Goal: Find specific page/section: Find specific page/section

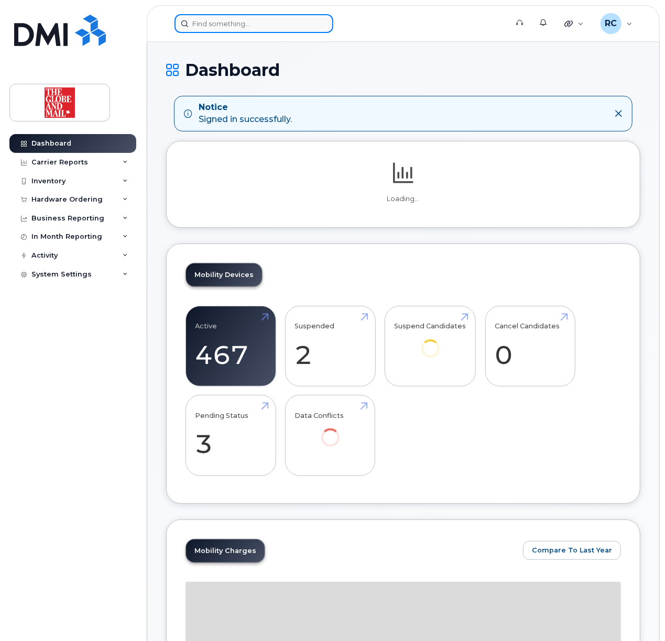
click at [269, 19] on input at bounding box center [253, 23] width 159 height 19
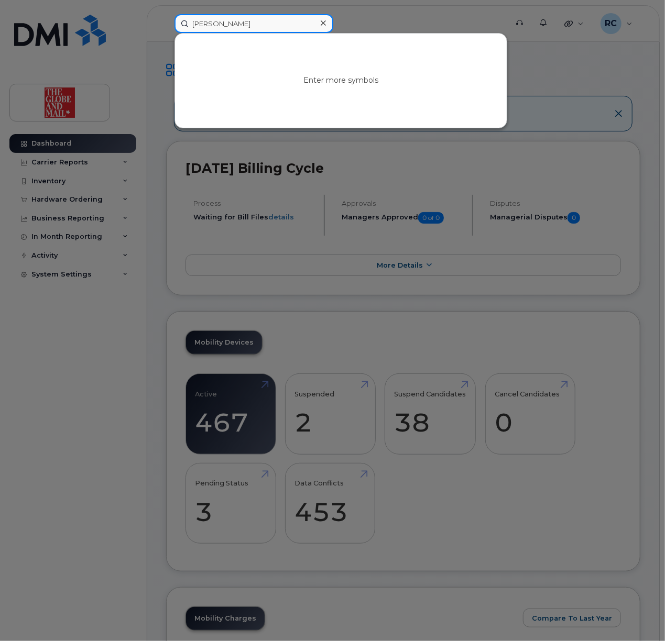
type input "skeen"
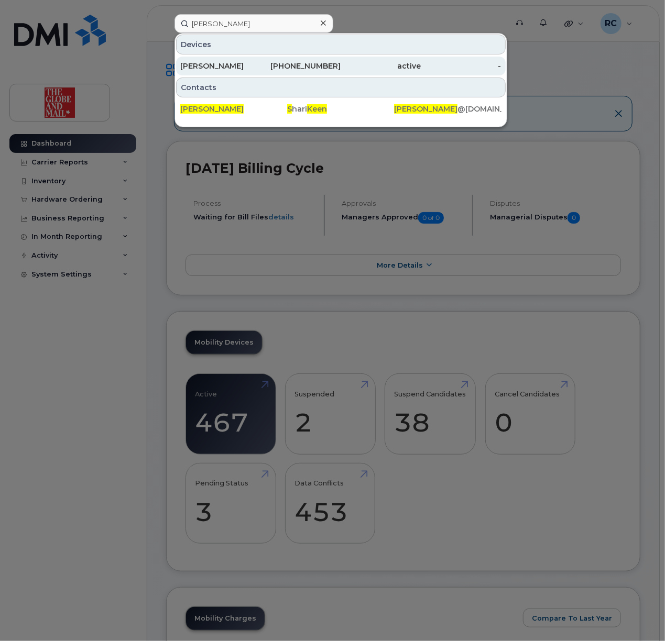
click at [251, 62] on div "Keen, Shari" at bounding box center [220, 66] width 80 height 10
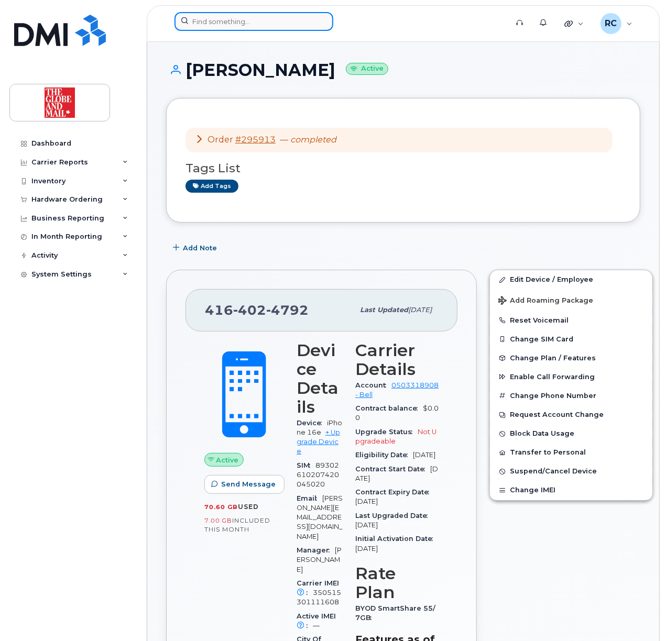
click at [237, 25] on input at bounding box center [253, 21] width 159 height 19
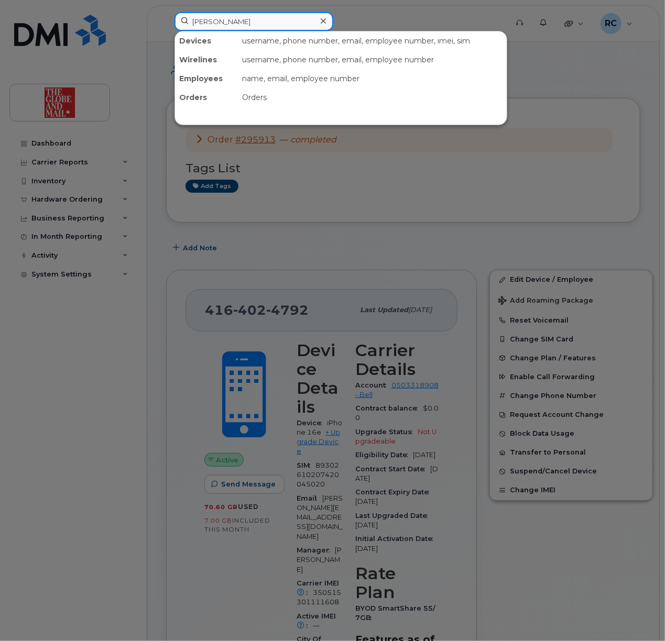
type input "jenna"
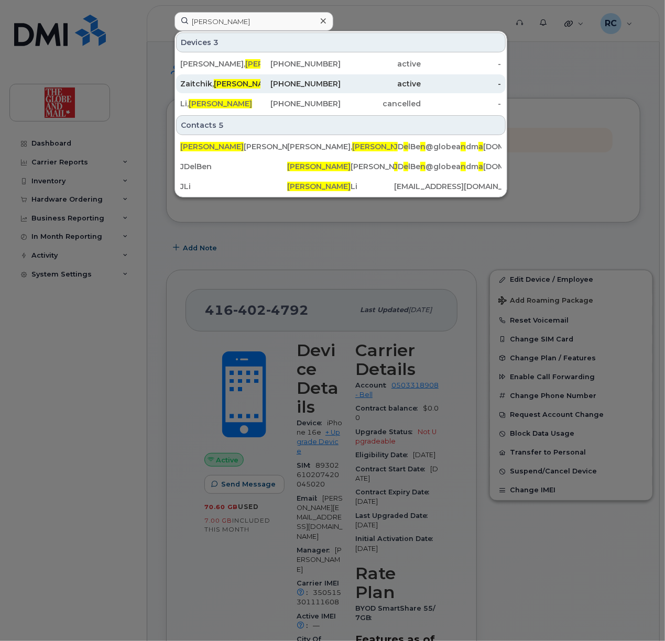
click at [235, 83] on span "Jenna" at bounding box center [245, 83] width 63 height 9
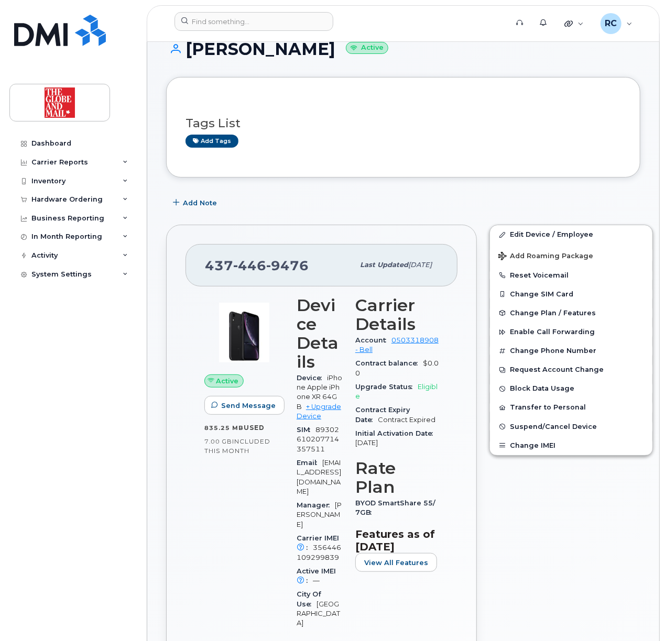
scroll to position [209, 0]
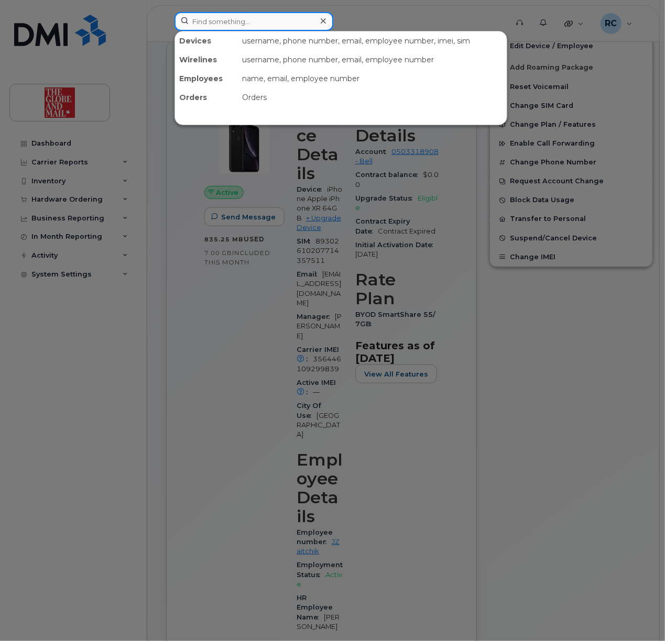
drag, startPoint x: 234, startPoint y: 27, endPoint x: 226, endPoint y: 35, distance: 10.4
click at [231, 28] on input at bounding box center [253, 21] width 159 height 19
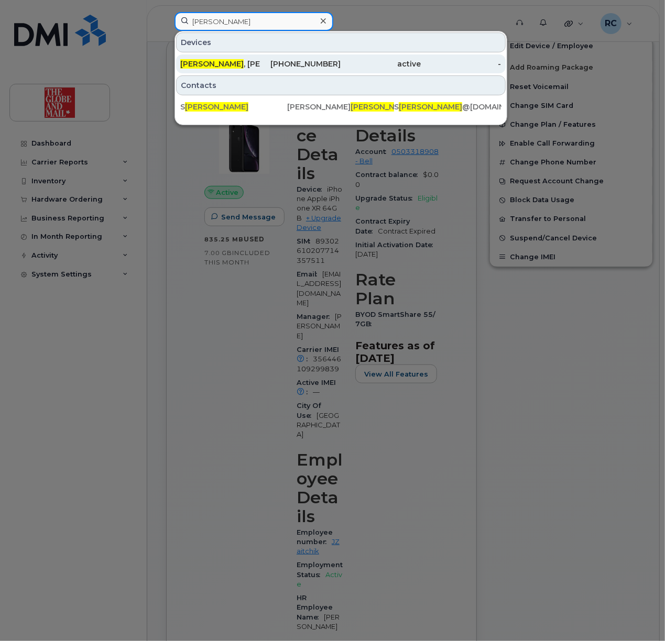
type input "levitz"
click at [260, 59] on div "Levitz , Stephanie" at bounding box center [300, 63] width 80 height 19
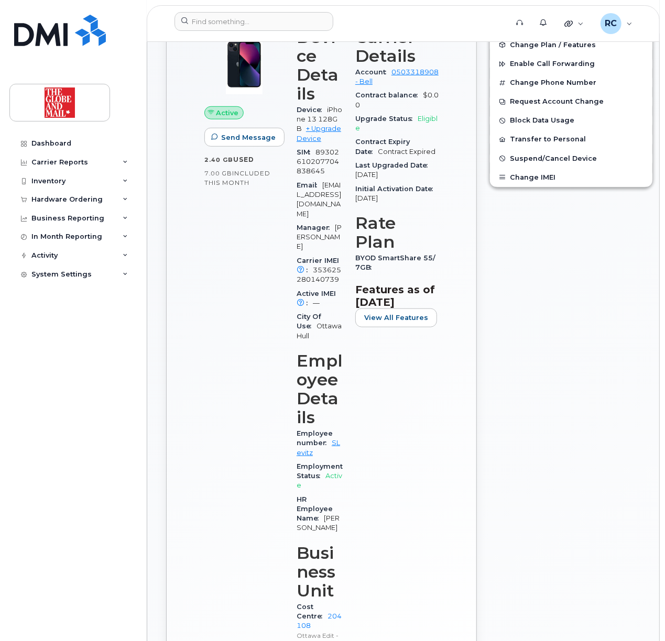
scroll to position [209, 0]
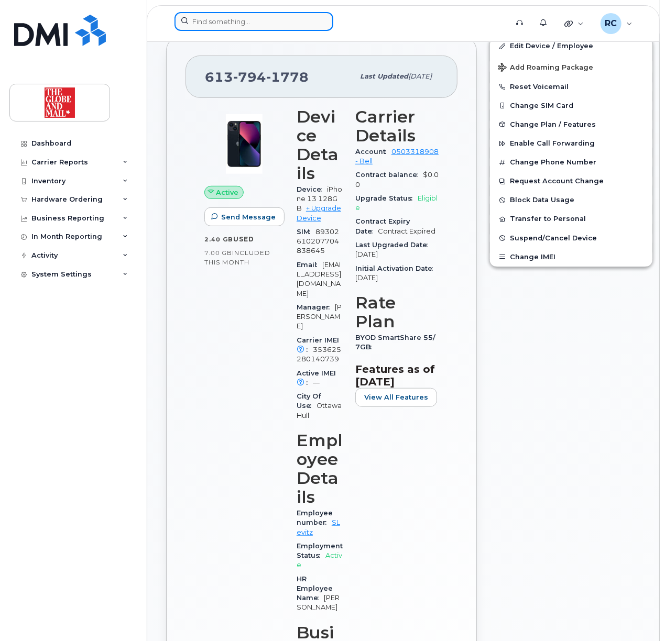
click at [254, 28] on input at bounding box center [253, 21] width 159 height 19
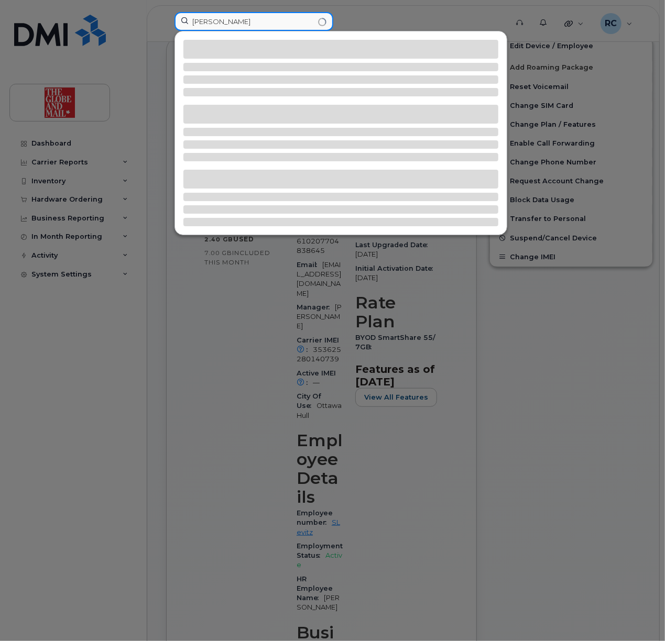
type input "levitz"
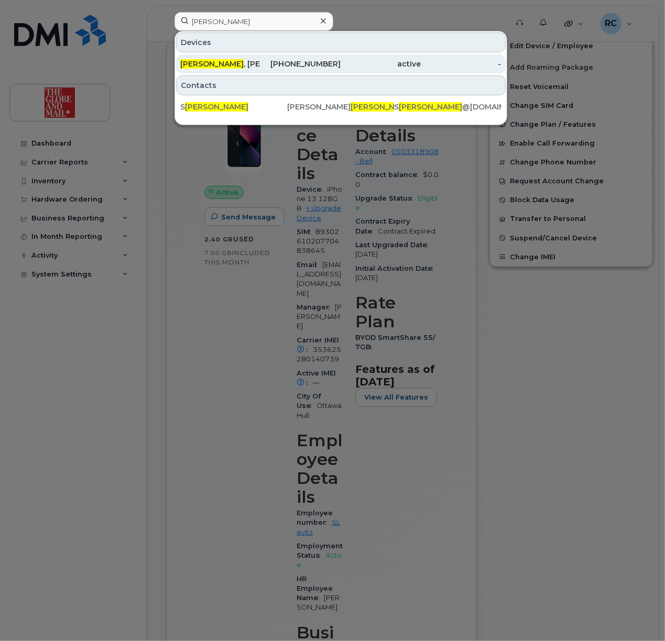
click at [222, 66] on div "Levitz , Stephanie" at bounding box center [220, 64] width 80 height 10
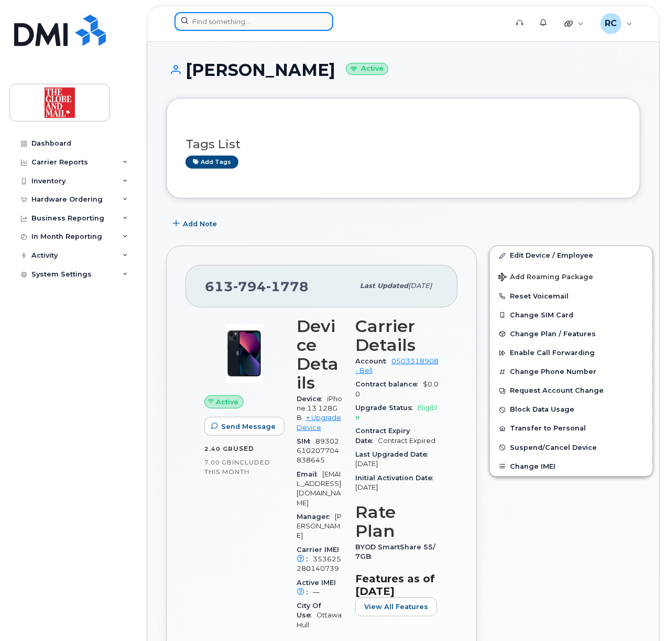
click at [216, 28] on input at bounding box center [253, 21] width 159 height 19
paste input "SLevitz"
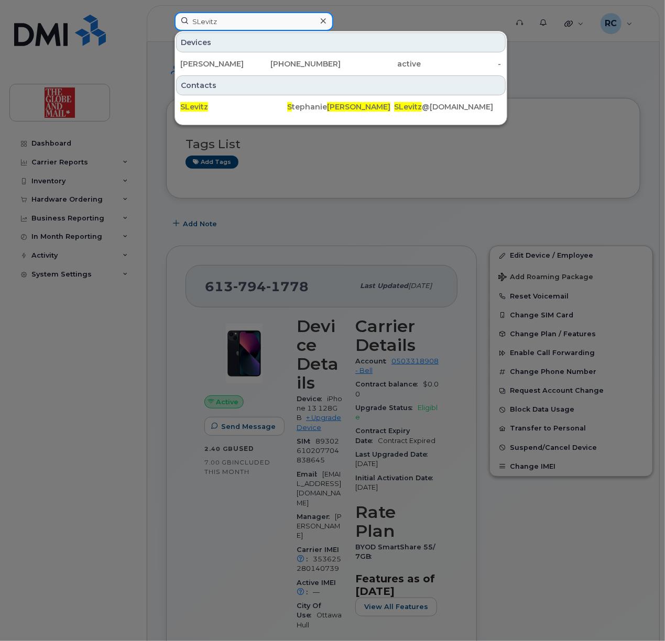
type input "SLevitz"
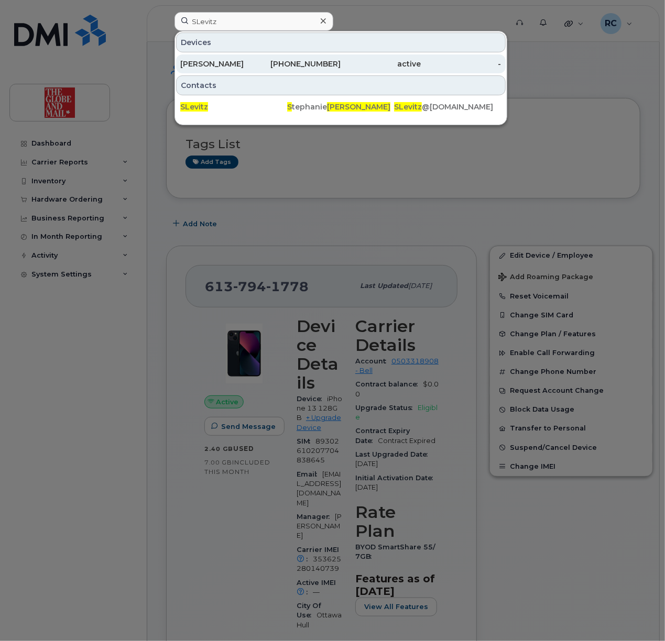
click at [218, 68] on div "[PERSON_NAME]" at bounding box center [220, 64] width 80 height 10
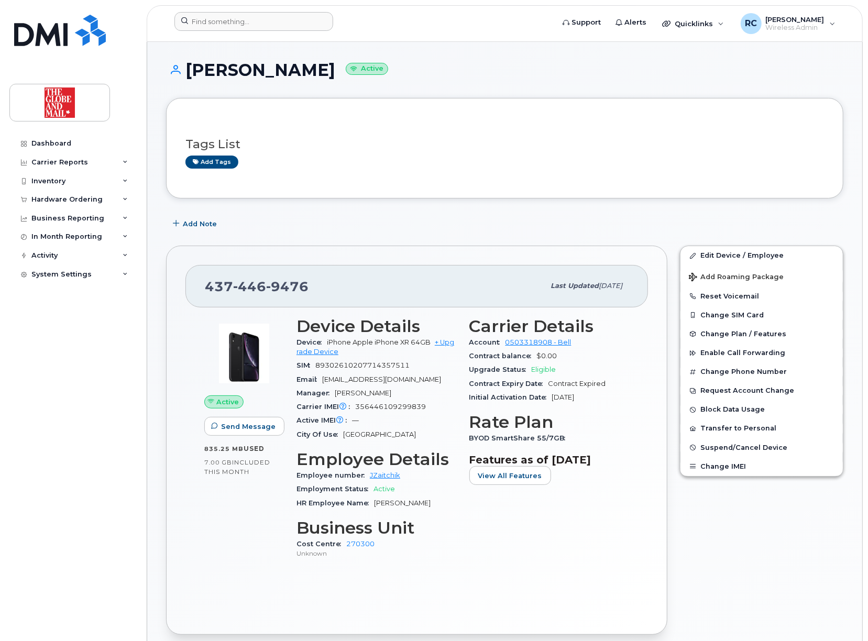
click at [262, 34] on div at bounding box center [360, 23] width 389 height 23
click at [262, 25] on input at bounding box center [253, 21] width 159 height 19
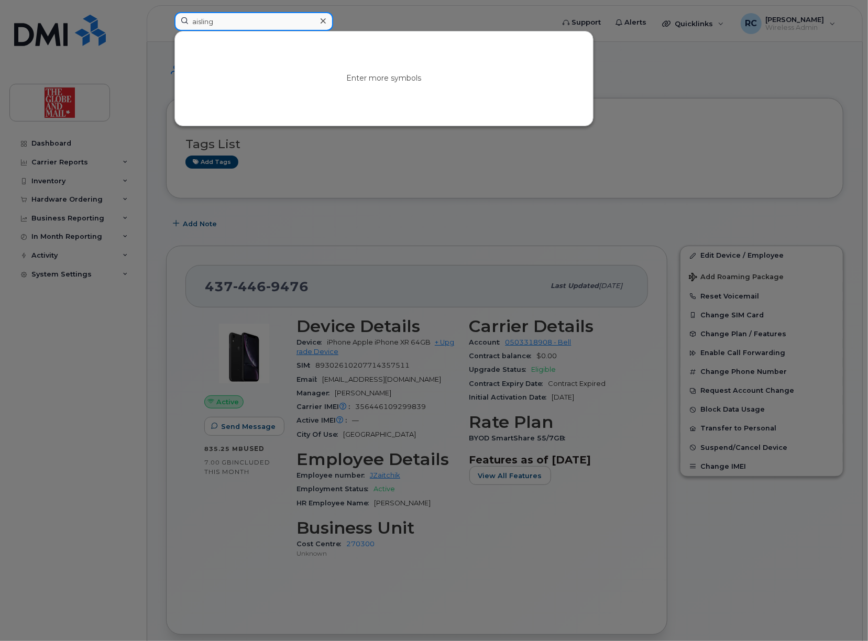
type input "aisling"
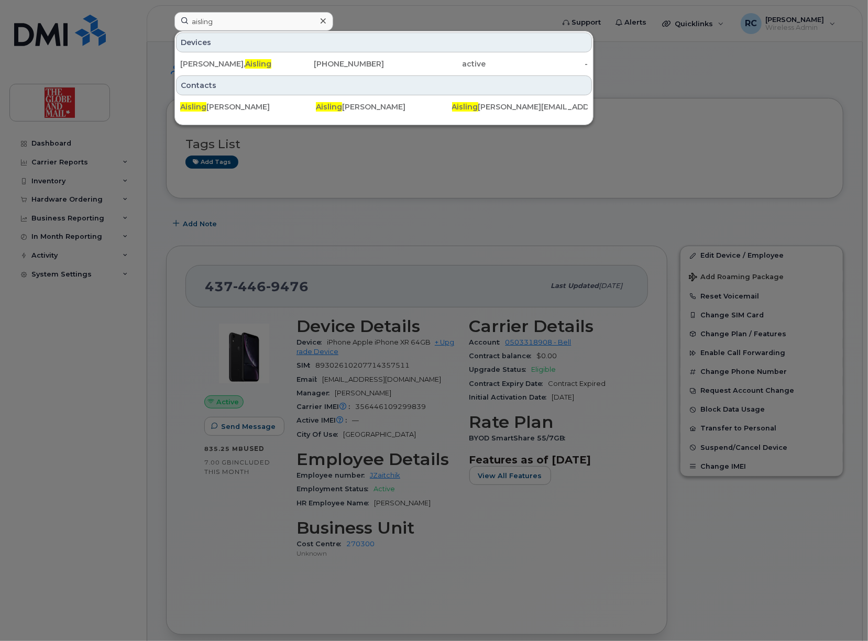
click at [227, 76] on div "Contacts" at bounding box center [384, 85] width 416 height 20
click at [282, 59] on div "Murphy, Aisling" at bounding box center [333, 63] width 102 height 19
click at [328, 24] on div at bounding box center [322, 21] width 15 height 15
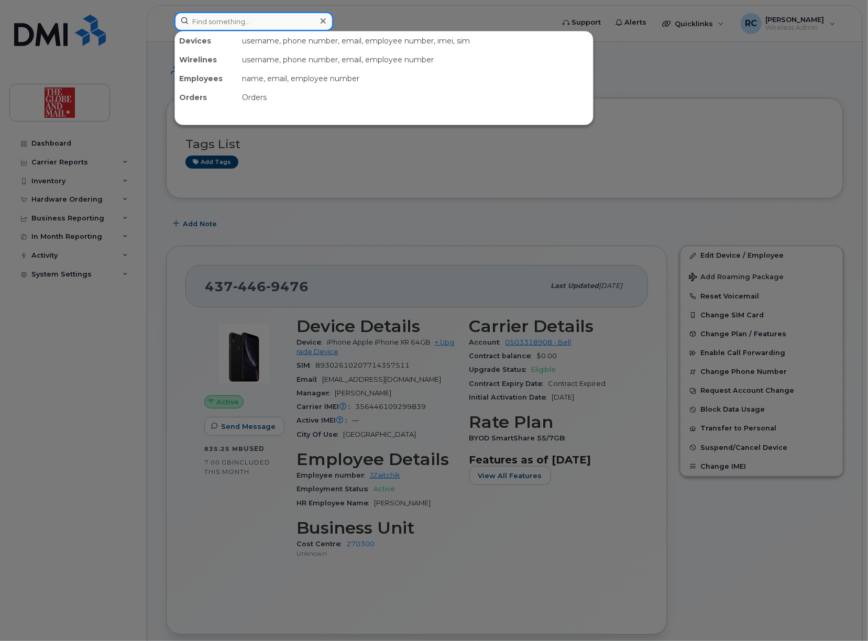
click at [269, 24] on input at bounding box center [253, 21] width 159 height 19
type input "saunders"
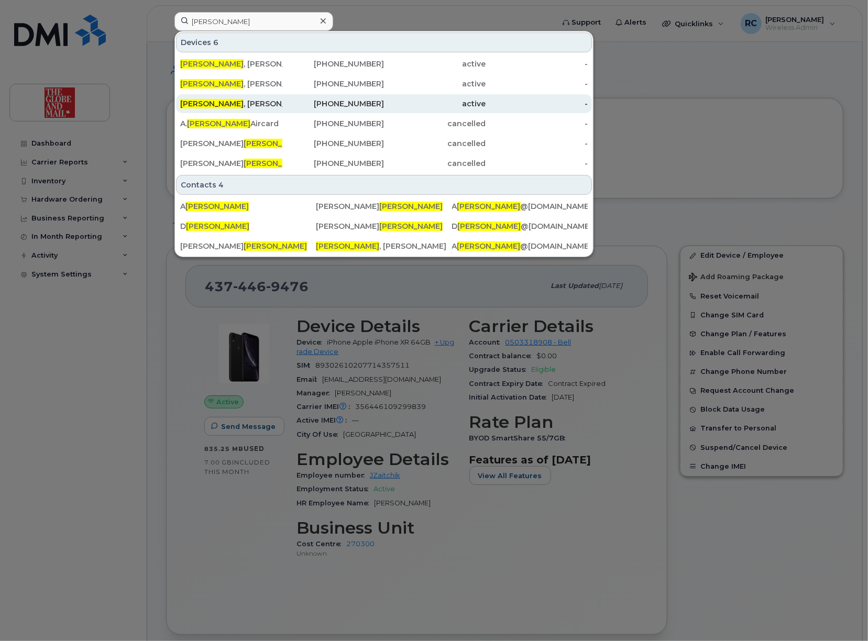
click at [228, 102] on div "Saunders , Andrew" at bounding box center [231, 103] width 102 height 10
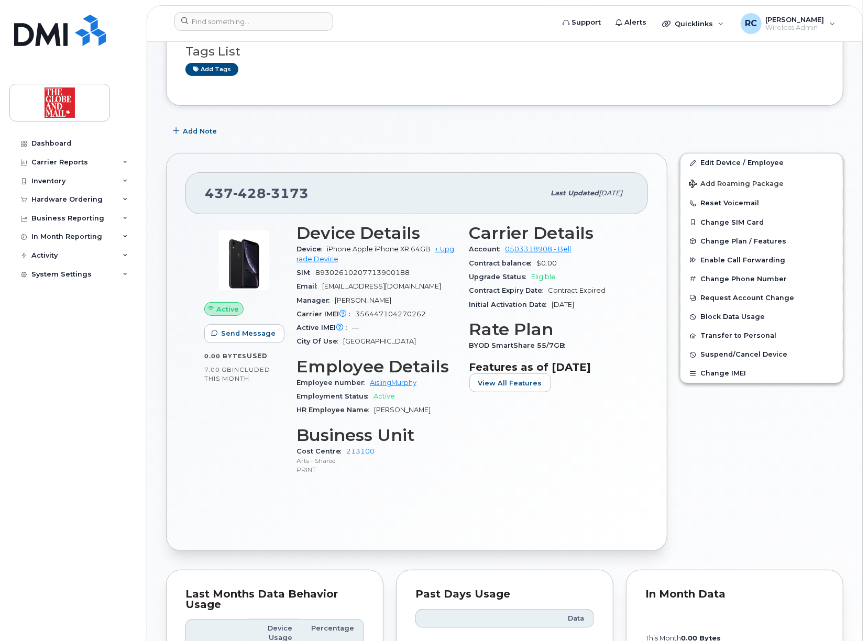
scroll to position [139, 0]
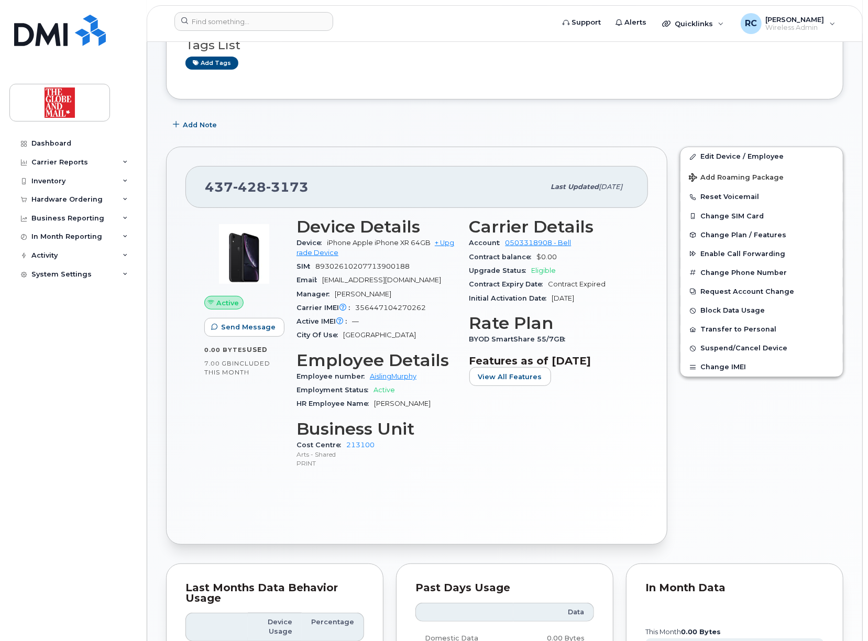
click at [556, 506] on div "Active Send Message 0.00 Bytes  used 7.00 GB  included this month Device Detail…" at bounding box center [416, 366] width 462 height 317
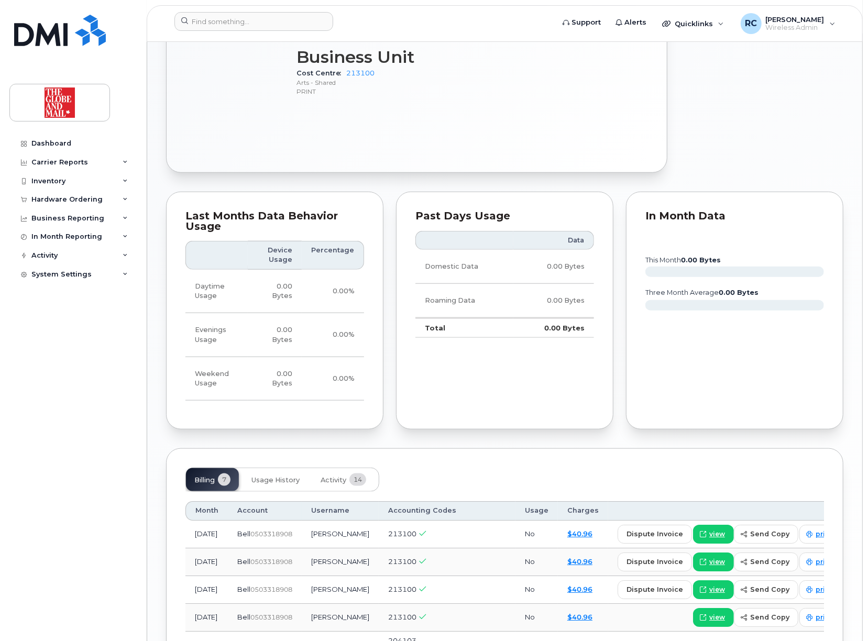
scroll to position [499, 0]
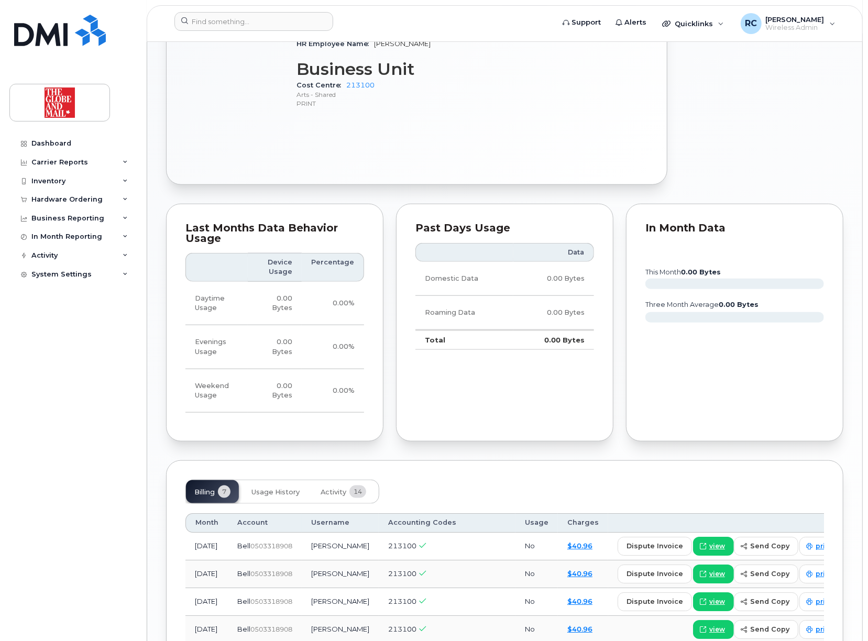
click at [26, 445] on div "Dashboard Carrier Reports Monthly Billing Data Daily Data Pooling Data Behavior…" at bounding box center [73, 379] width 129 height 491
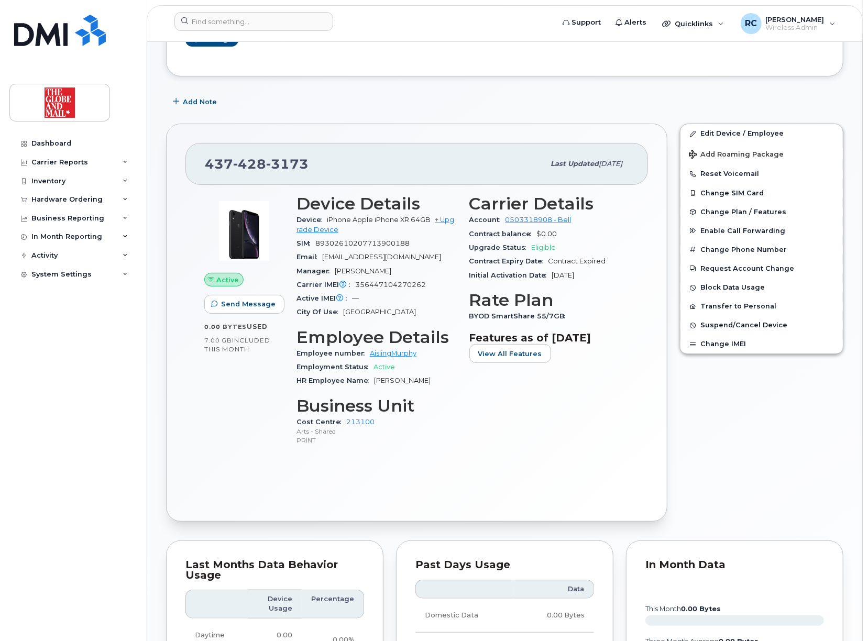
scroll to position [0, 0]
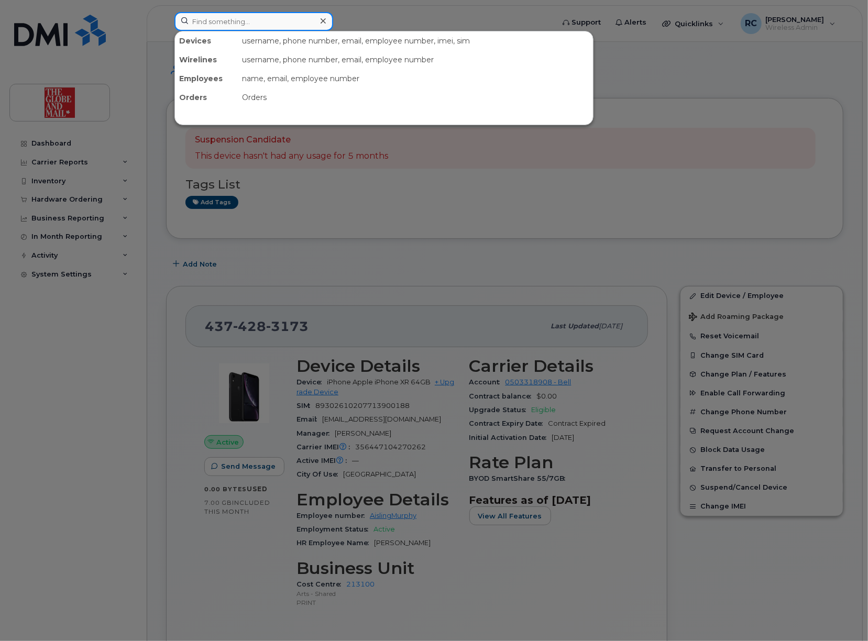
click at [251, 26] on input at bounding box center [253, 21] width 159 height 19
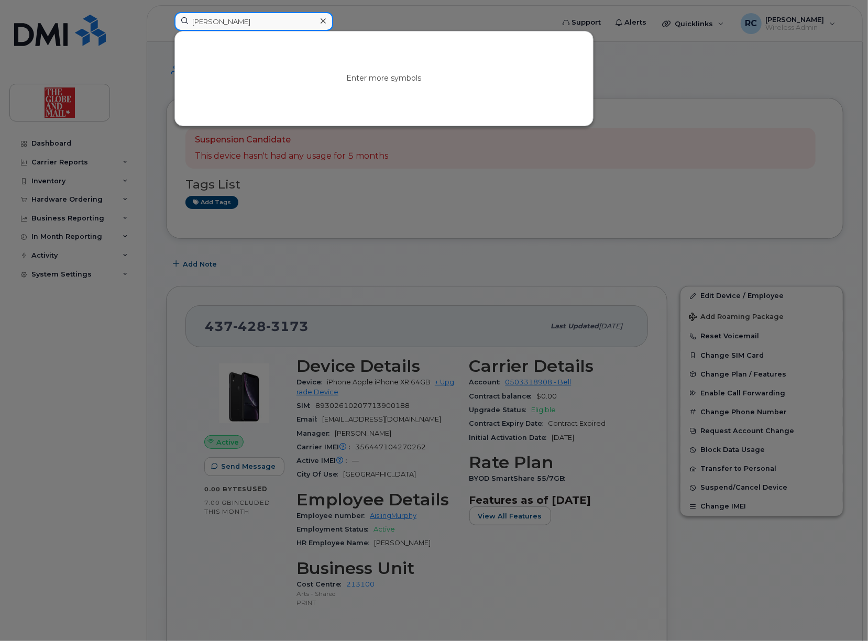
type input "saunders"
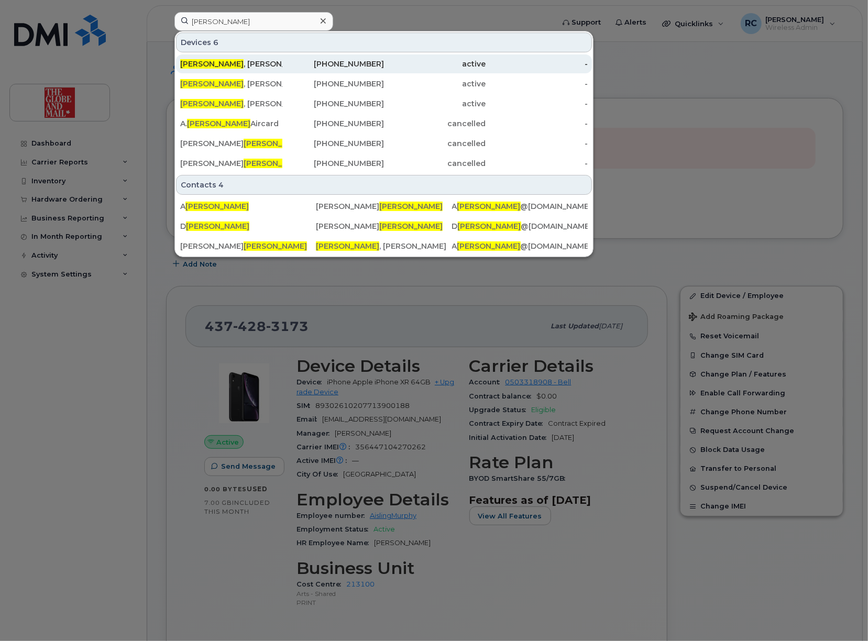
click at [216, 64] on div "Saunders , Andrew" at bounding box center [231, 64] width 102 height 10
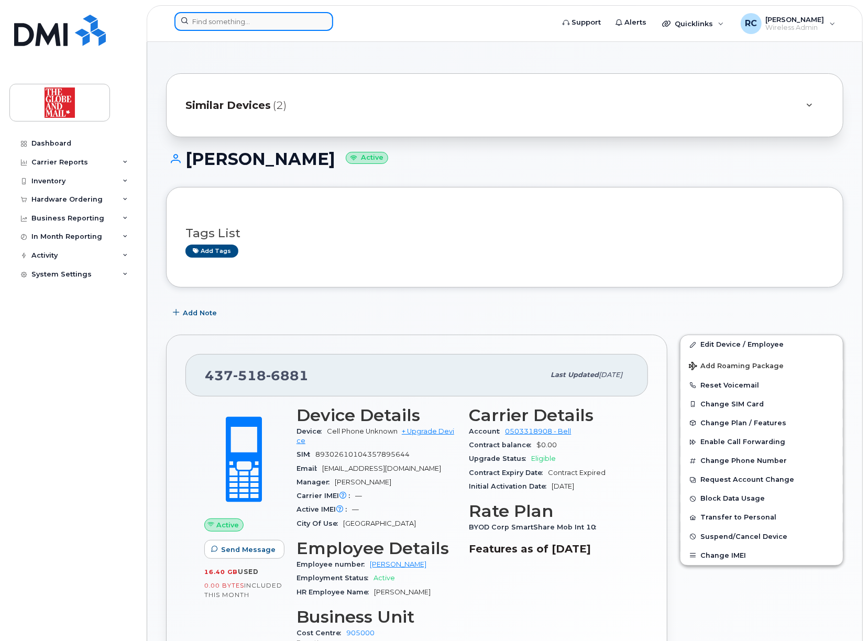
click at [217, 24] on input at bounding box center [253, 21] width 159 height 19
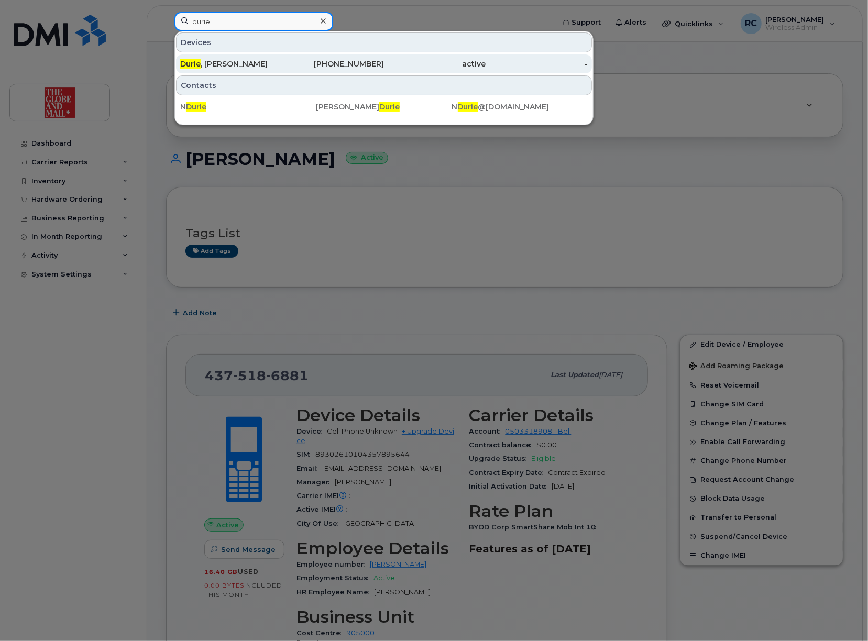
type input "durie"
click at [198, 63] on span "Durie" at bounding box center [190, 63] width 20 height 9
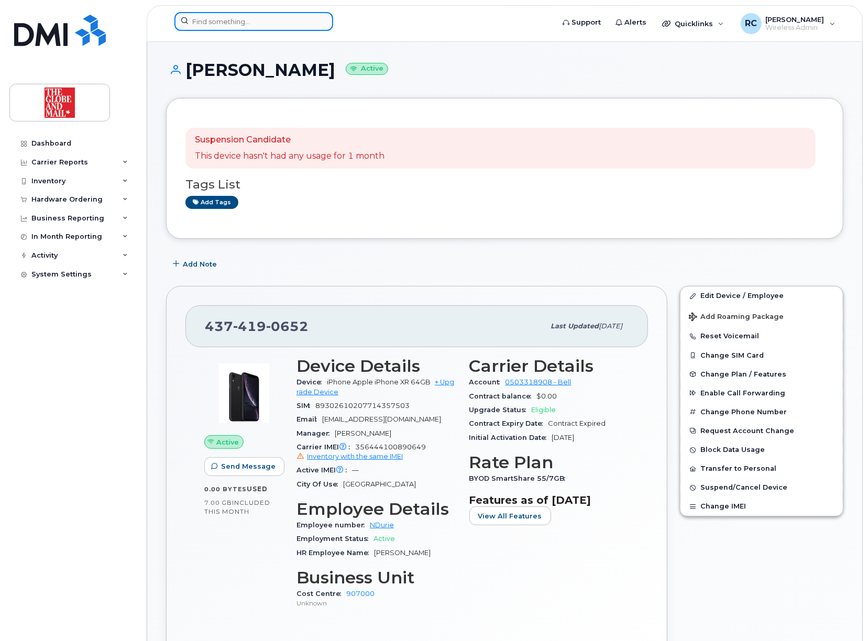
click at [242, 26] on input at bounding box center [253, 21] width 159 height 19
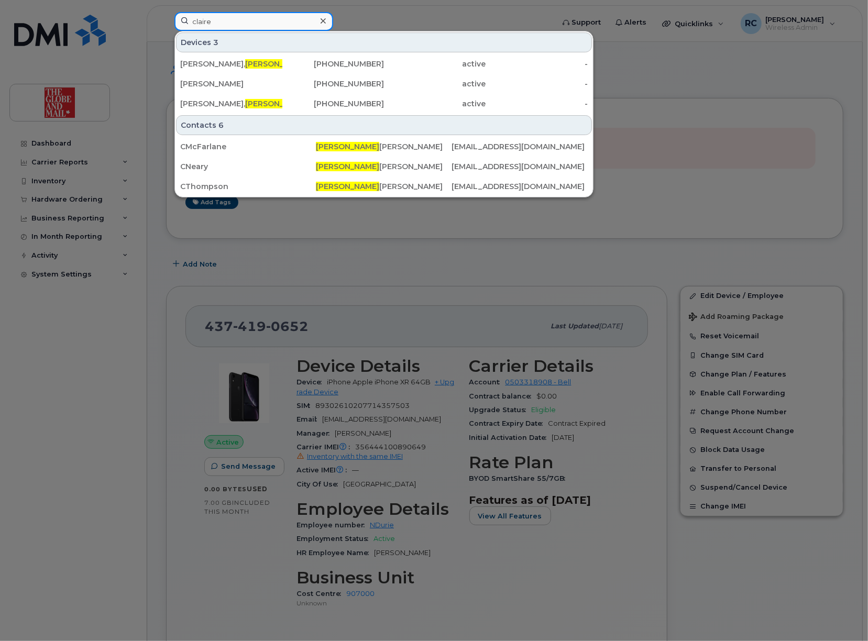
type input "claire"
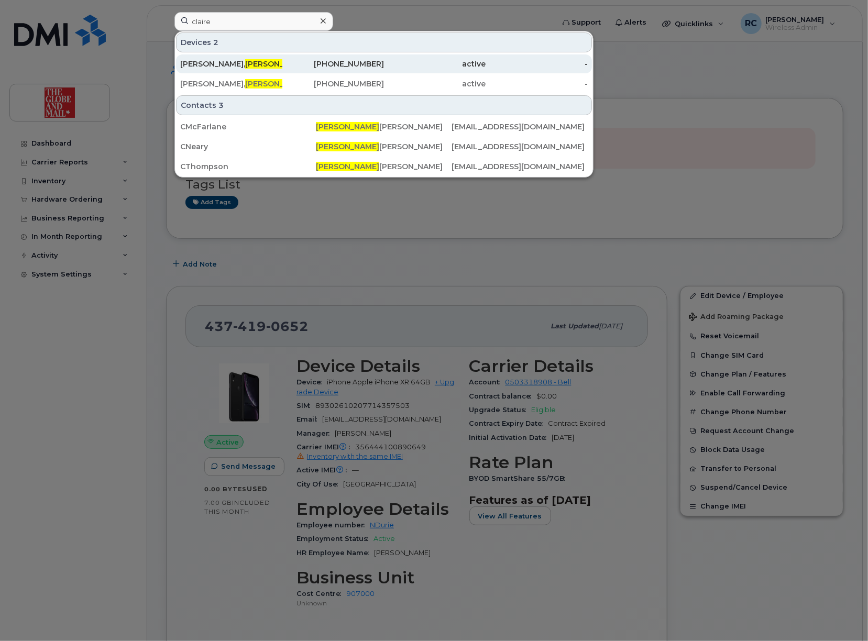
click at [218, 67] on div "Thompson, Claire" at bounding box center [231, 64] width 102 height 10
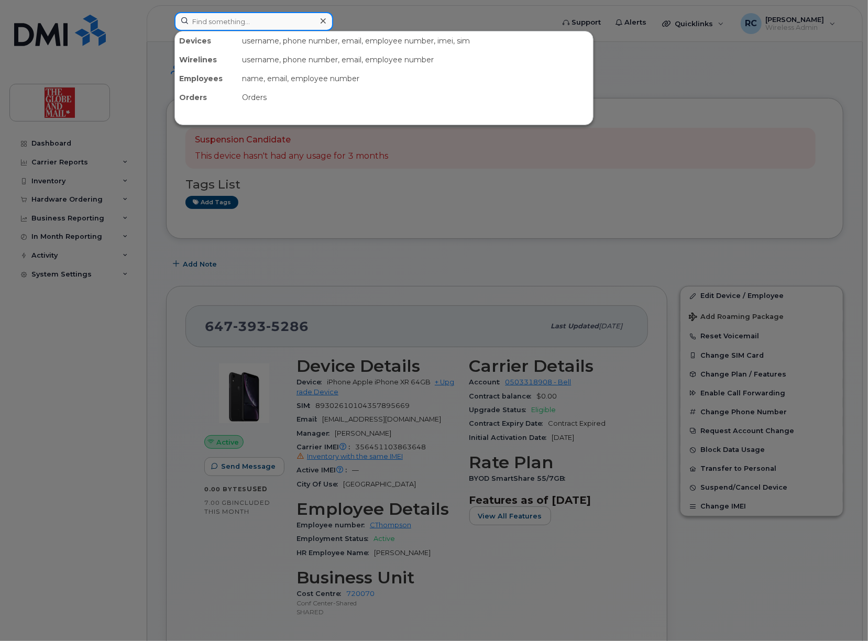
click at [275, 29] on input at bounding box center [253, 21] width 159 height 19
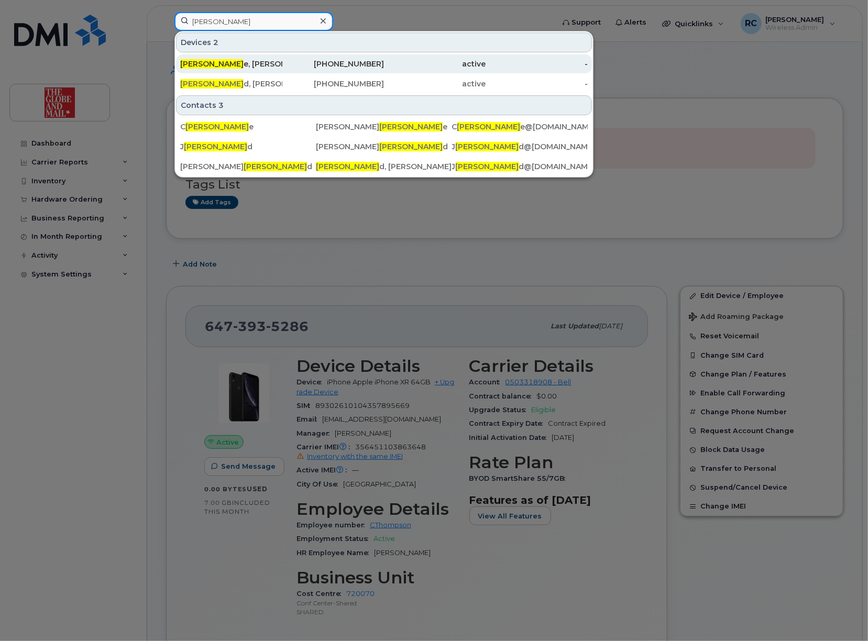
type input "[PERSON_NAME]"
click at [215, 69] on div "McFarlan e, Claire" at bounding box center [231, 64] width 102 height 10
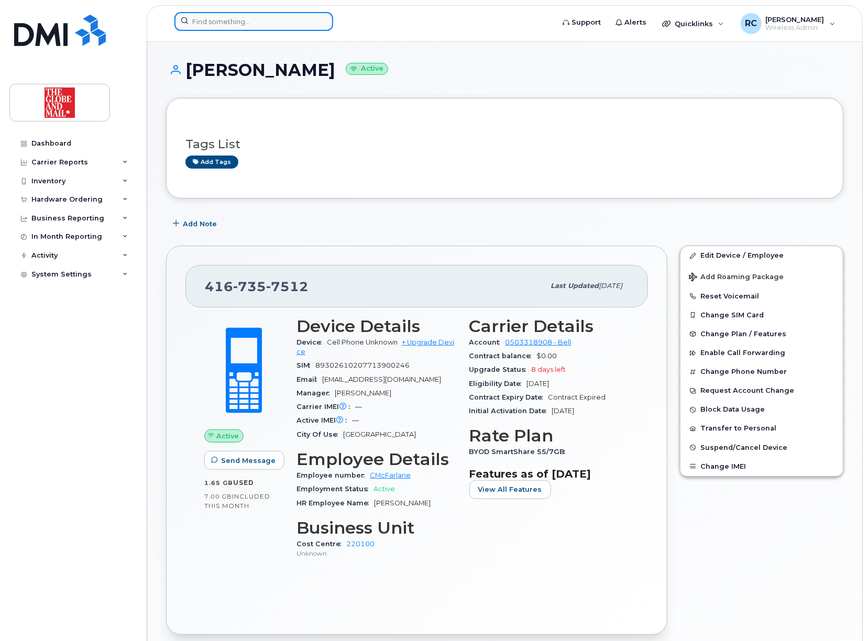
click at [267, 26] on input at bounding box center [253, 21] width 159 height 19
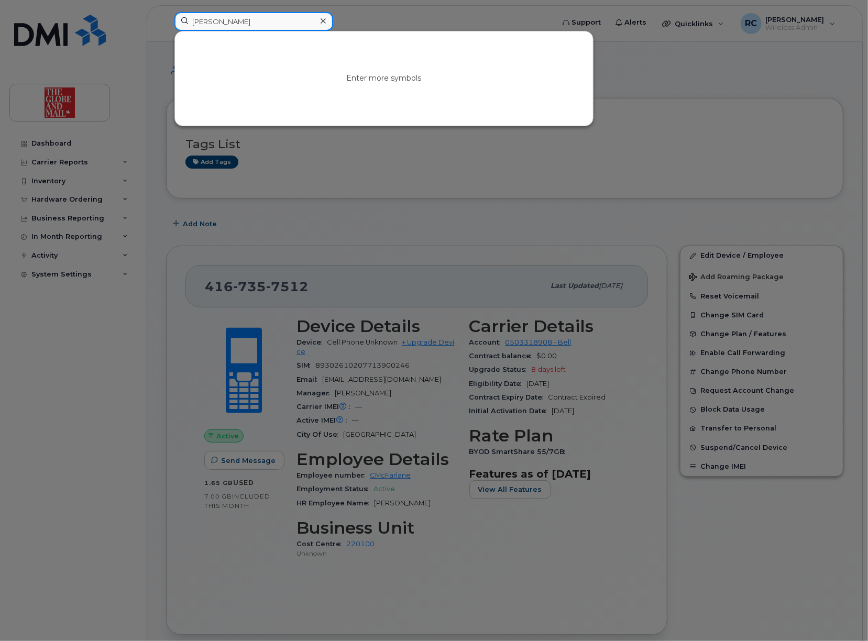
type input "sauter"
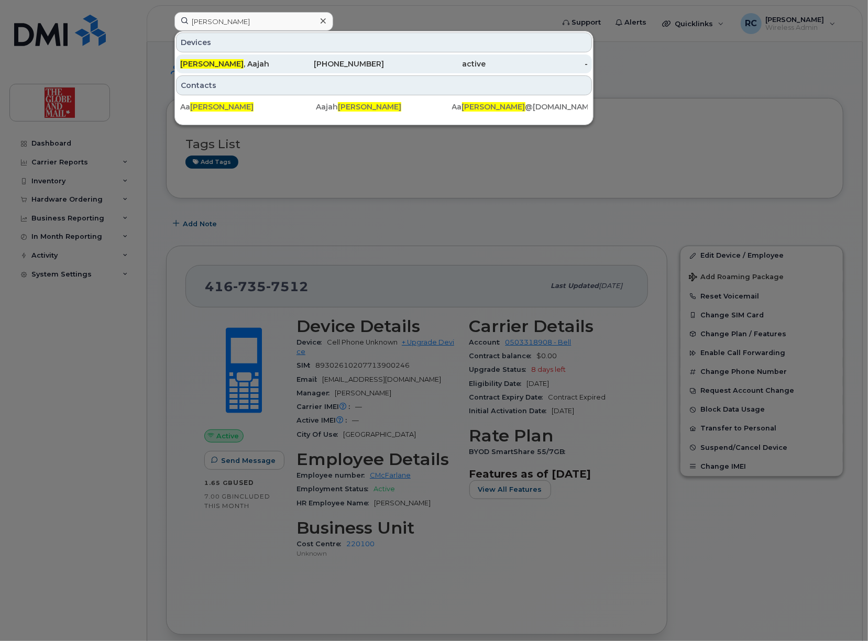
click at [282, 59] on div "Sauter , Aajah" at bounding box center [333, 63] width 102 height 19
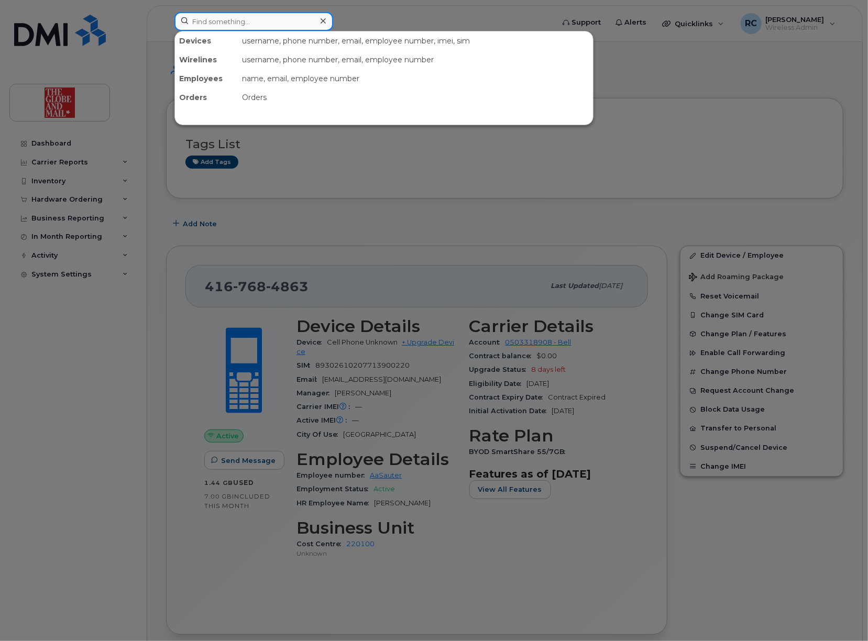
click at [245, 24] on input at bounding box center [253, 21] width 159 height 19
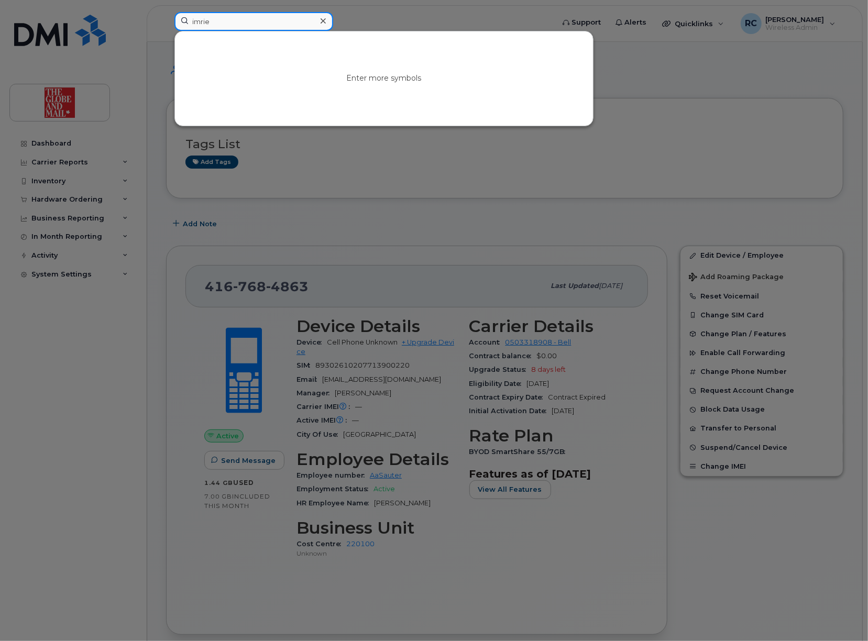
type input "imrie"
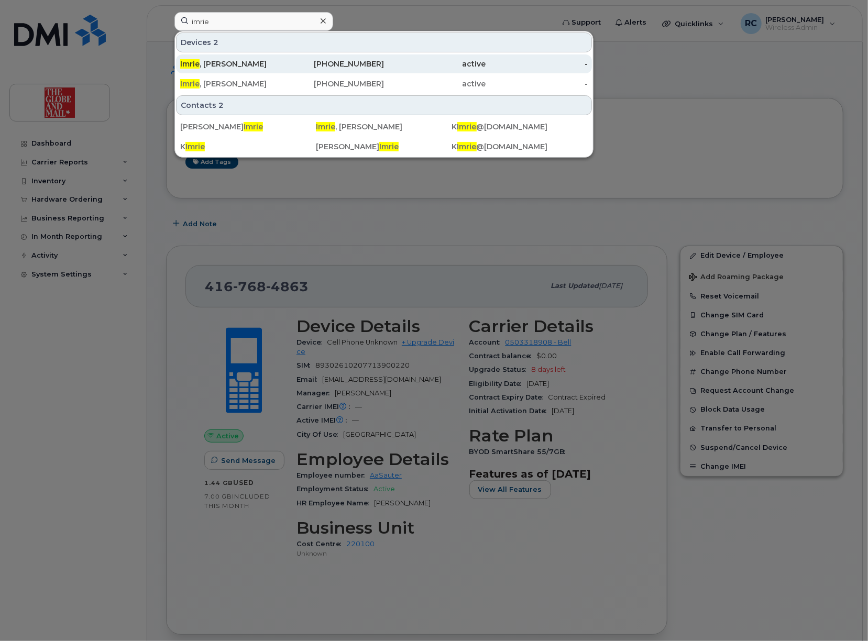
click at [187, 63] on span "Imrie" at bounding box center [189, 63] width 19 height 9
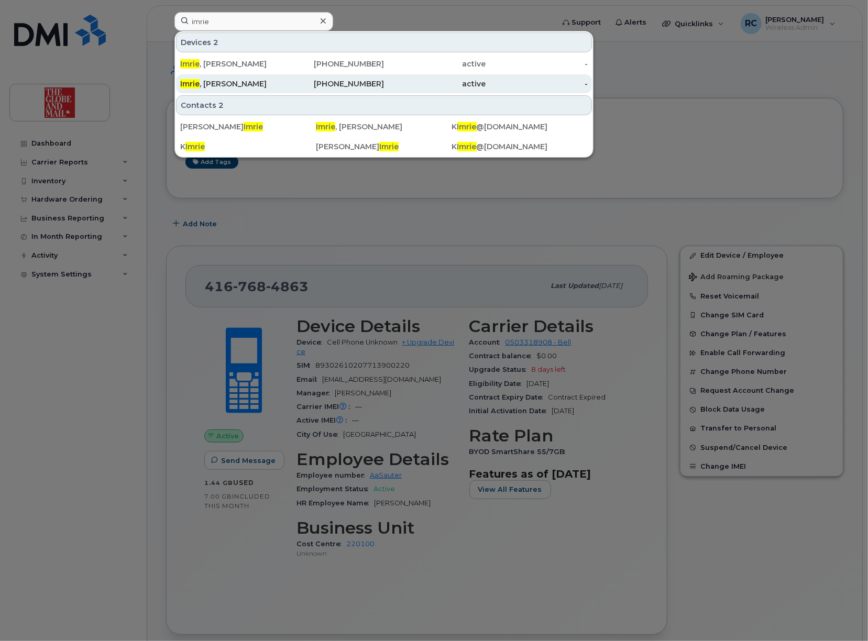
click at [214, 87] on div "Imrie , Keith" at bounding box center [231, 84] width 102 height 10
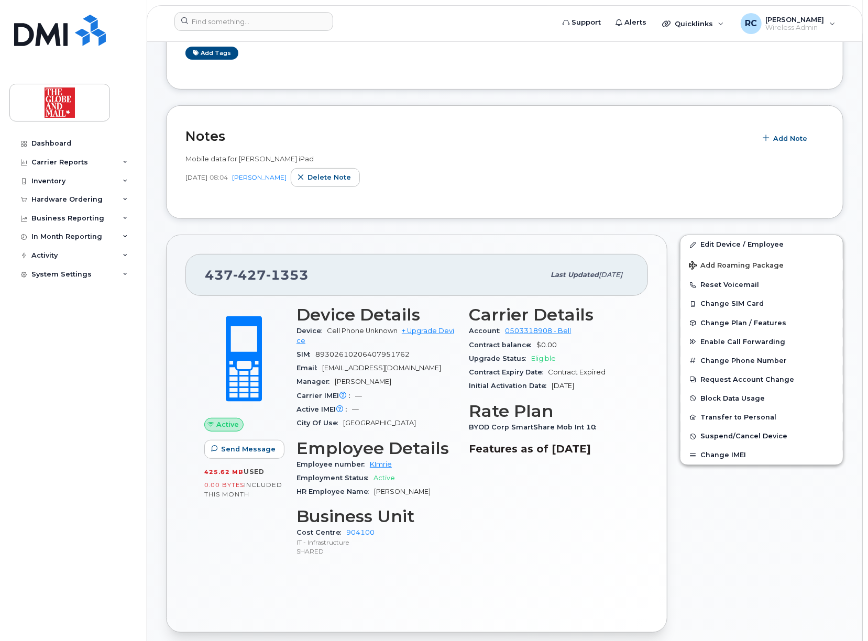
scroll to position [209, 0]
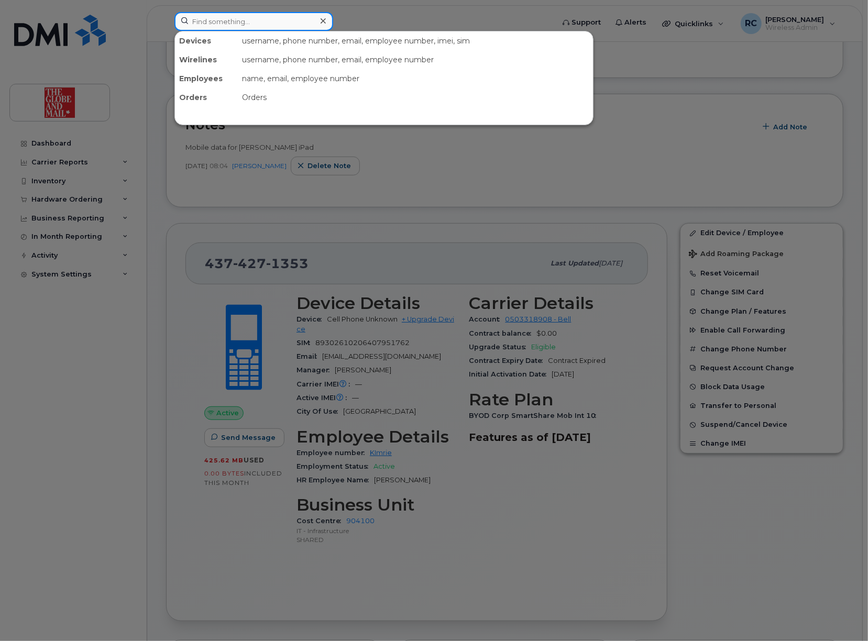
click at [228, 24] on input at bounding box center [253, 21] width 159 height 19
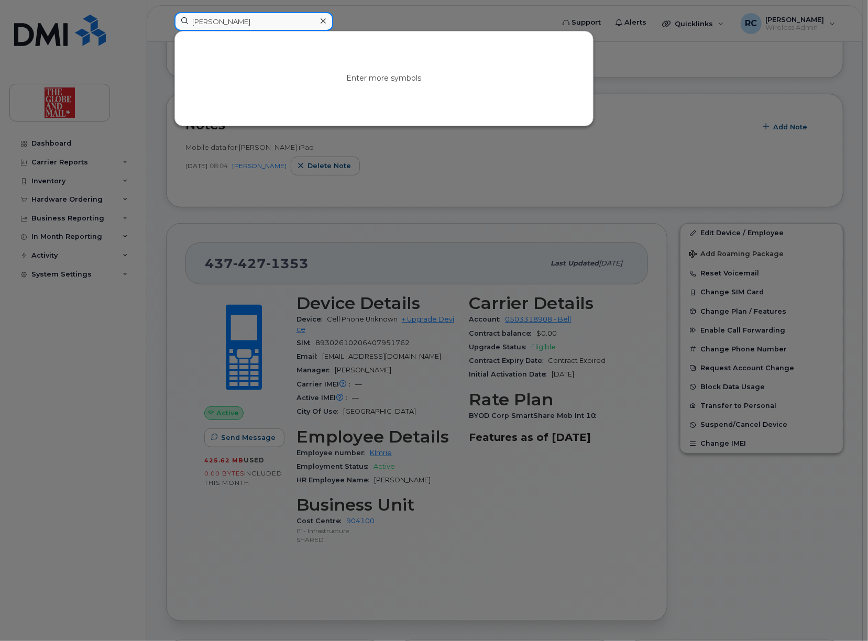
type input "[PERSON_NAME]"
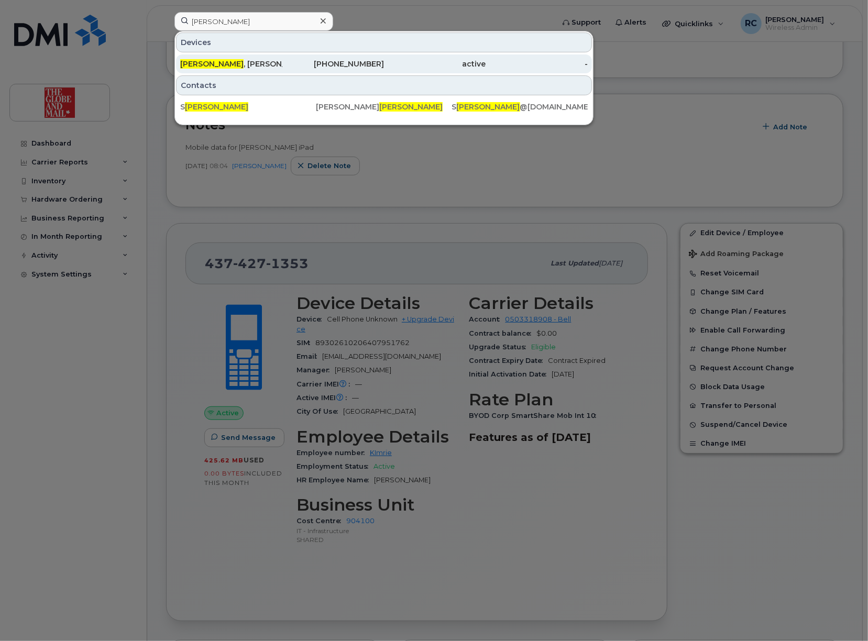
click at [202, 69] on div "[PERSON_NAME]" at bounding box center [231, 64] width 102 height 10
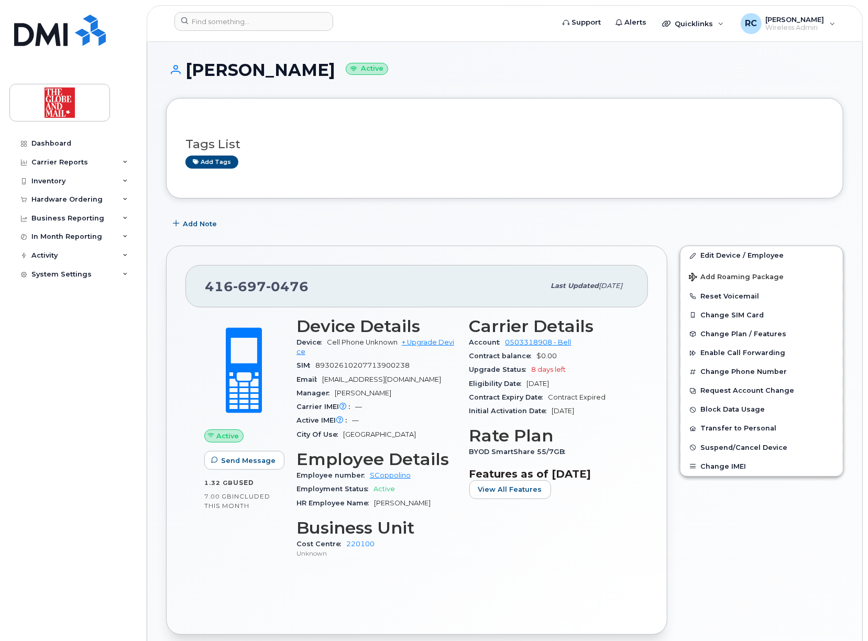
click at [465, 236] on div "Tags List Add tags Add Note 416 697 0476 Last updated Jul 30, 2025 Active Send …" at bounding box center [504, 588] width 677 height 980
click at [250, 20] on input at bounding box center [253, 21] width 159 height 19
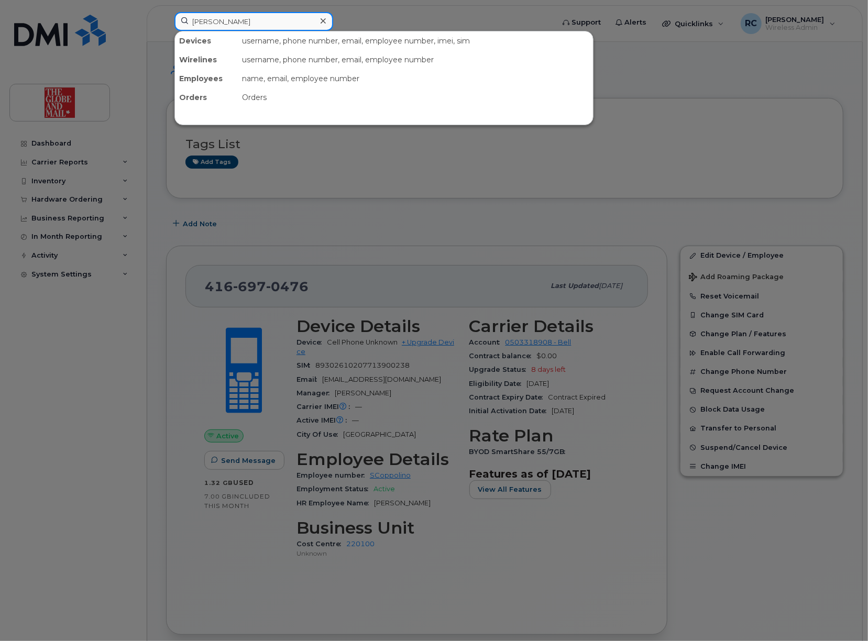
type input "patterson"
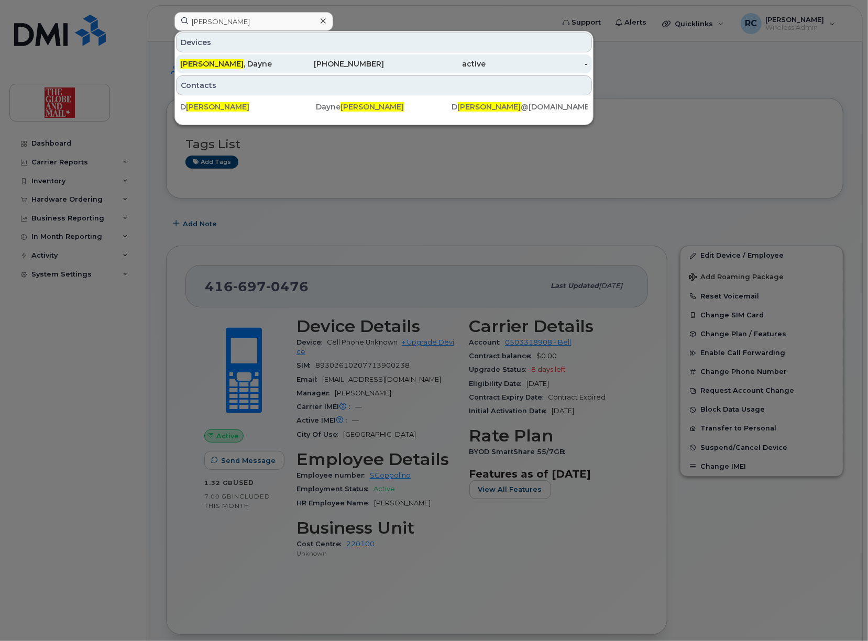
click at [220, 61] on div "Patterson , Dayne" at bounding box center [231, 64] width 102 height 10
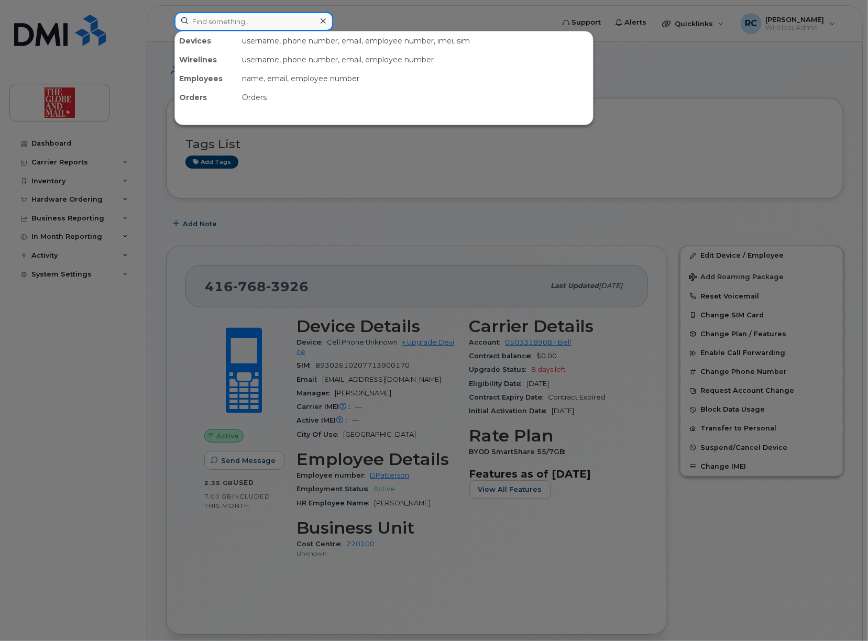
click at [283, 16] on input at bounding box center [253, 21] width 159 height 19
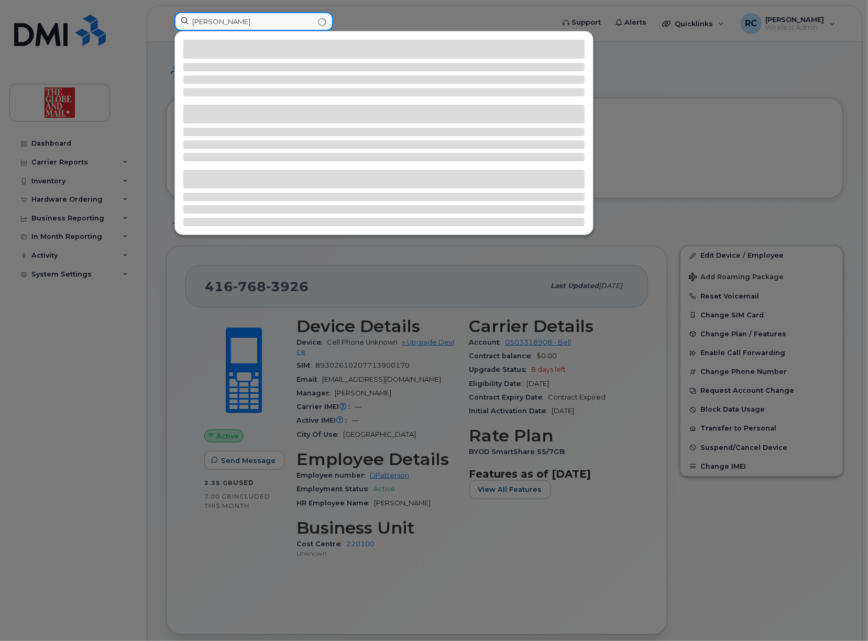
type input "jenna"
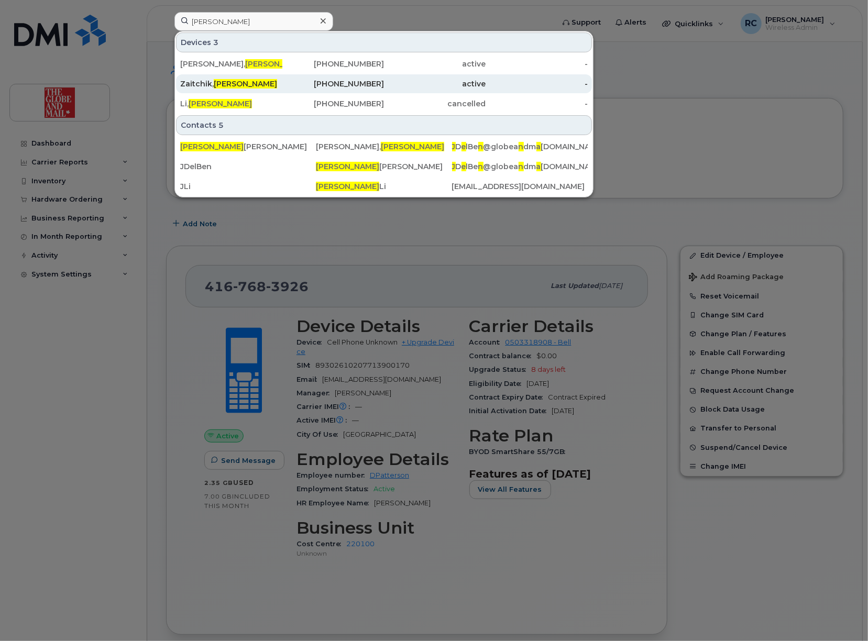
click at [282, 91] on div "Zaitchik, Jenna" at bounding box center [333, 83] width 102 height 19
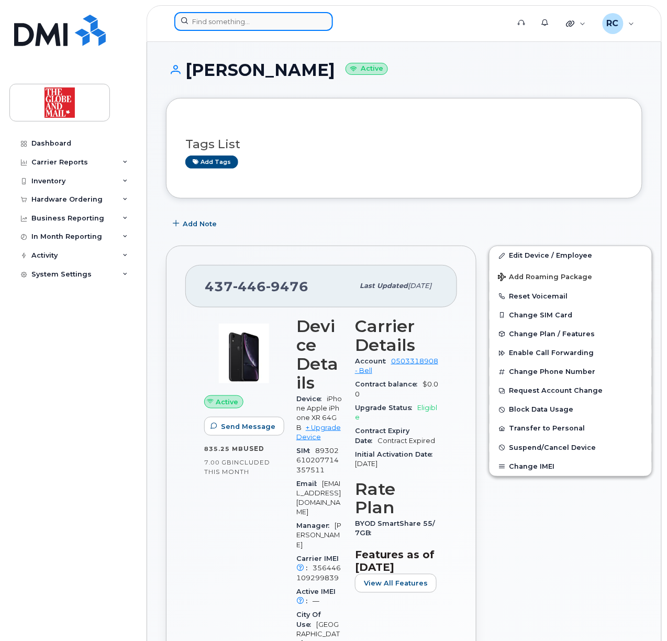
click at [223, 21] on input at bounding box center [253, 21] width 159 height 19
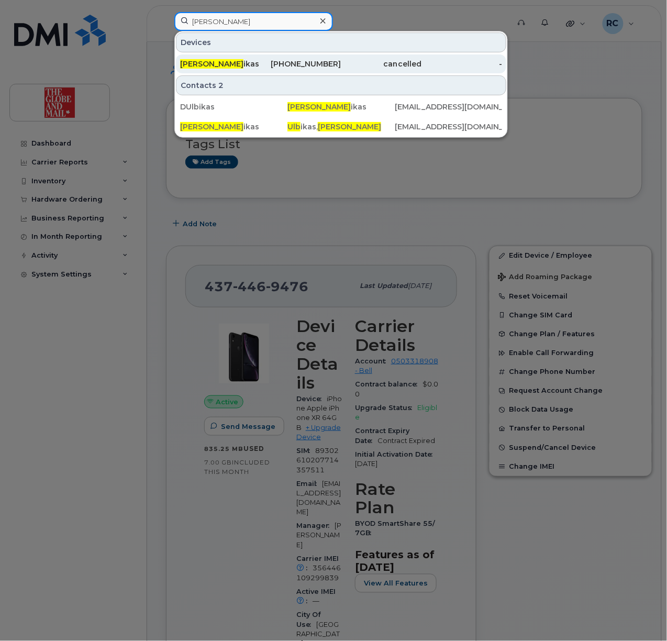
type input "donna ulb"
click at [227, 64] on div "Donna Ulb ikas" at bounding box center [220, 64] width 81 height 10
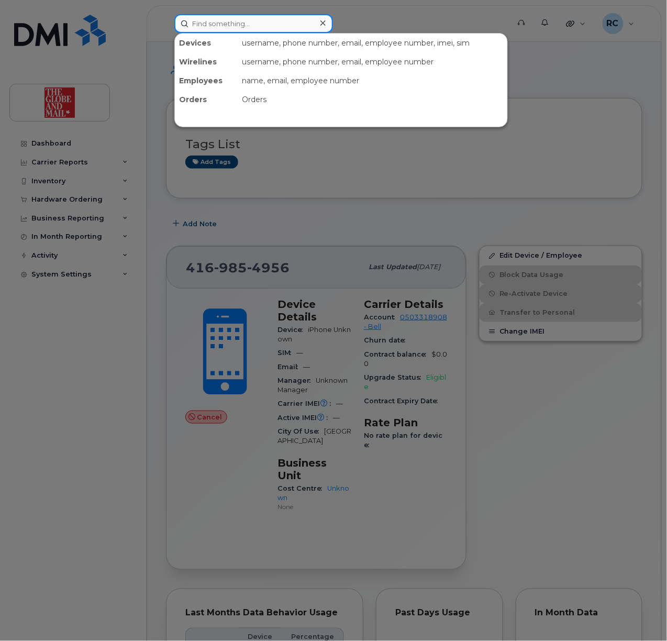
click at [243, 27] on input at bounding box center [253, 23] width 159 height 19
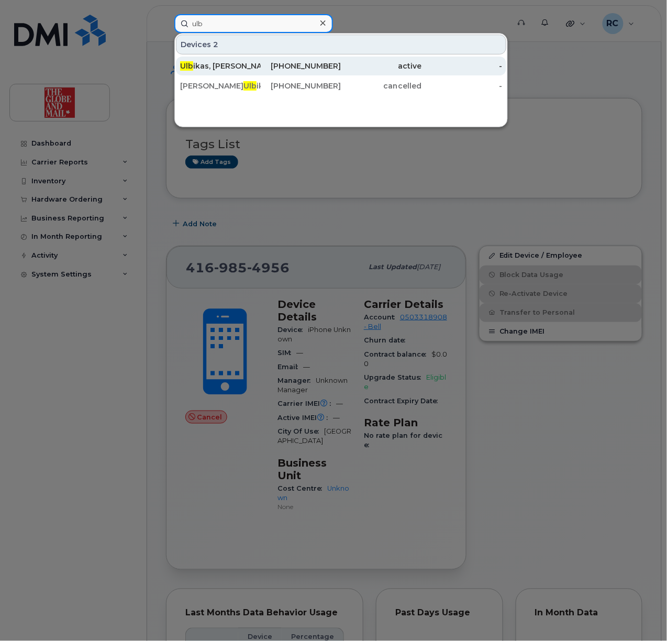
type input "ulb"
click at [189, 65] on span "Ulb" at bounding box center [186, 65] width 13 height 9
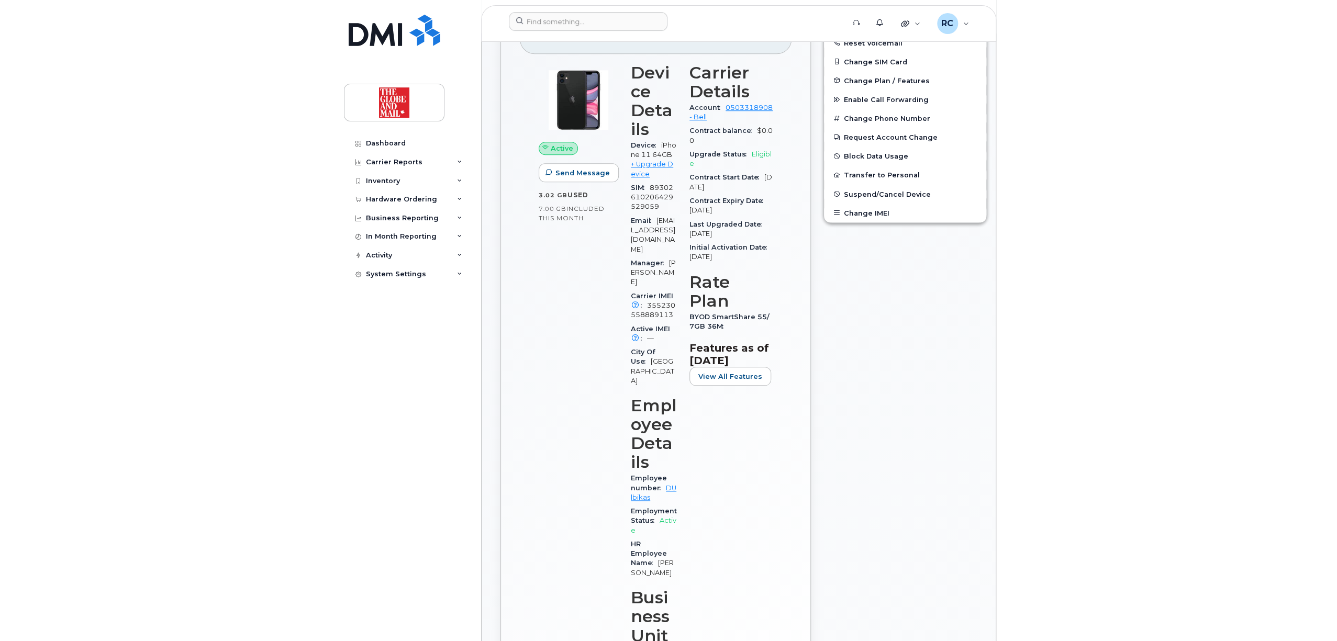
scroll to position [279, 0]
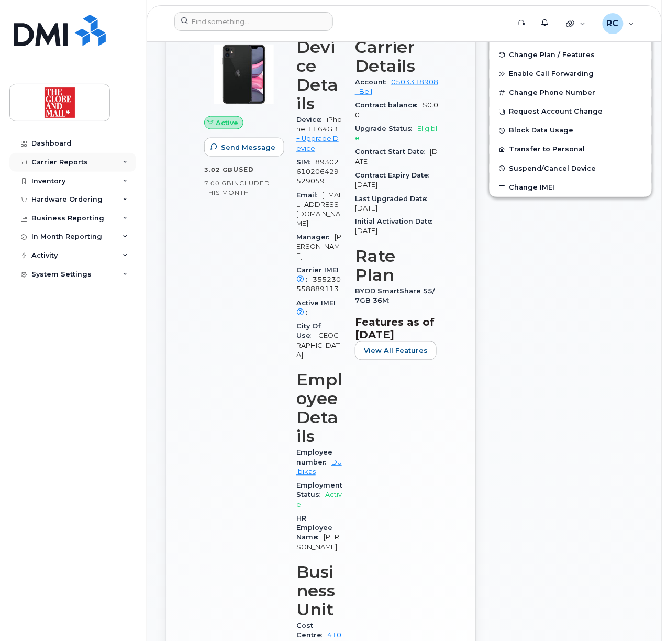
click at [62, 158] on div "Carrier Reports" at bounding box center [59, 162] width 57 height 8
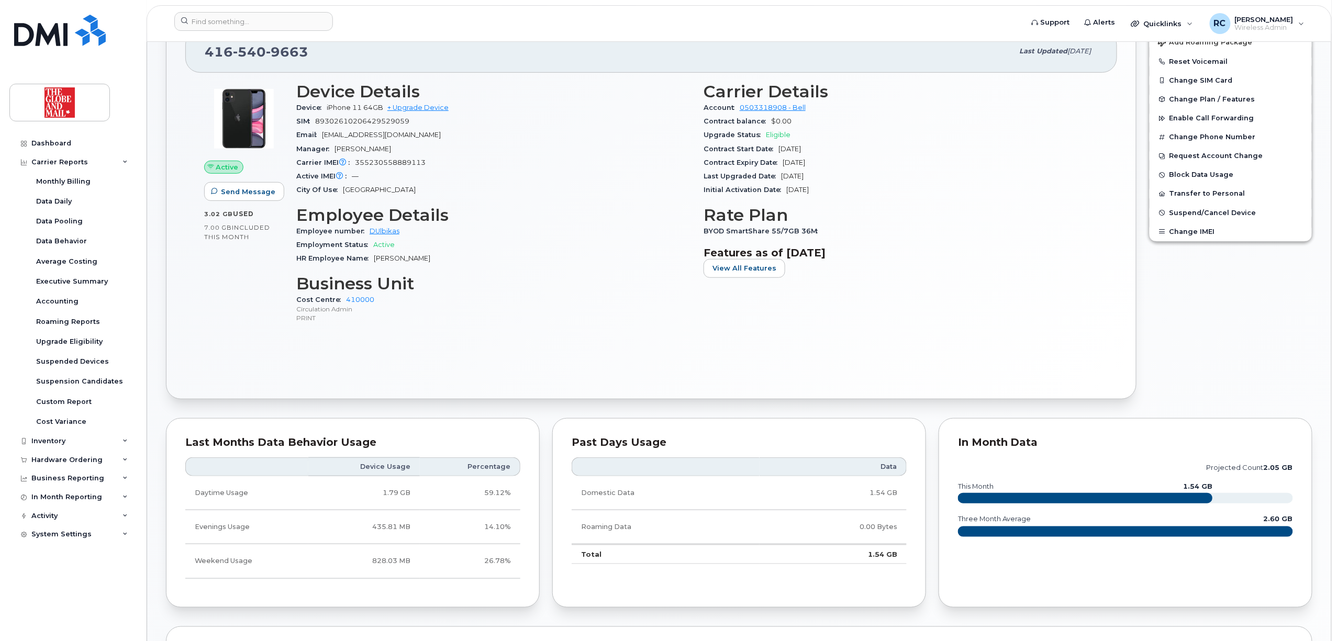
scroll to position [0, 0]
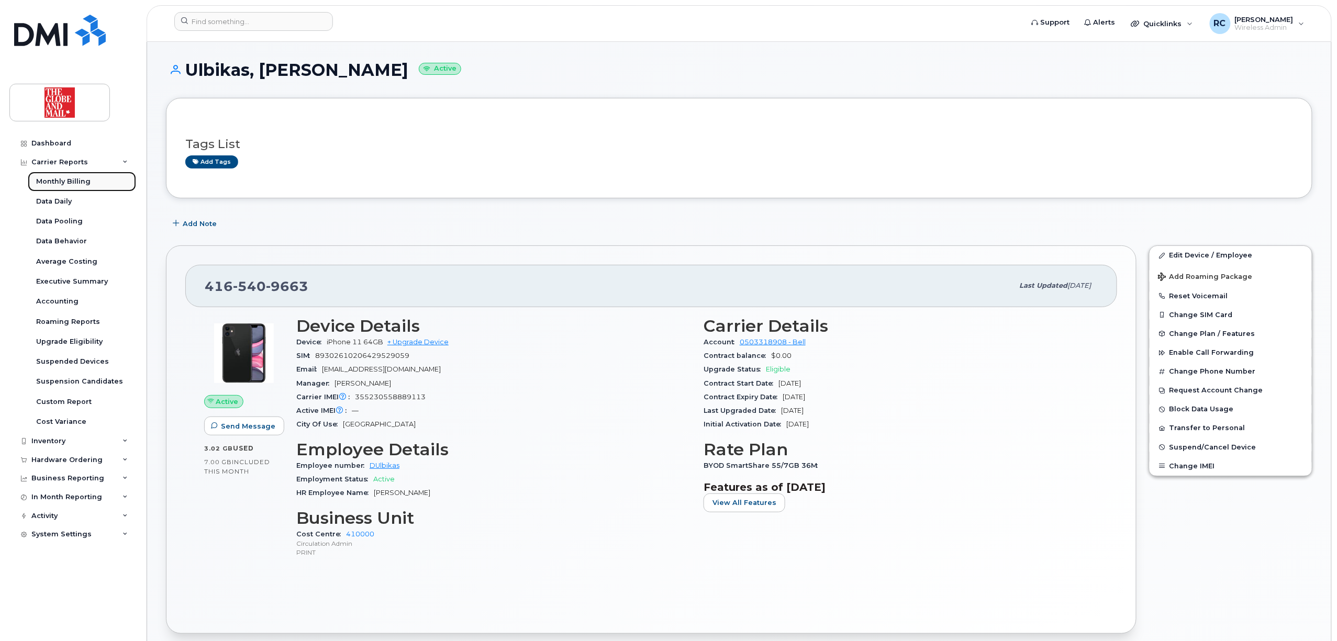
click at [75, 185] on div "Monthly Billing" at bounding box center [63, 181] width 54 height 9
click at [70, 181] on div "Monthly Billing" at bounding box center [63, 181] width 54 height 9
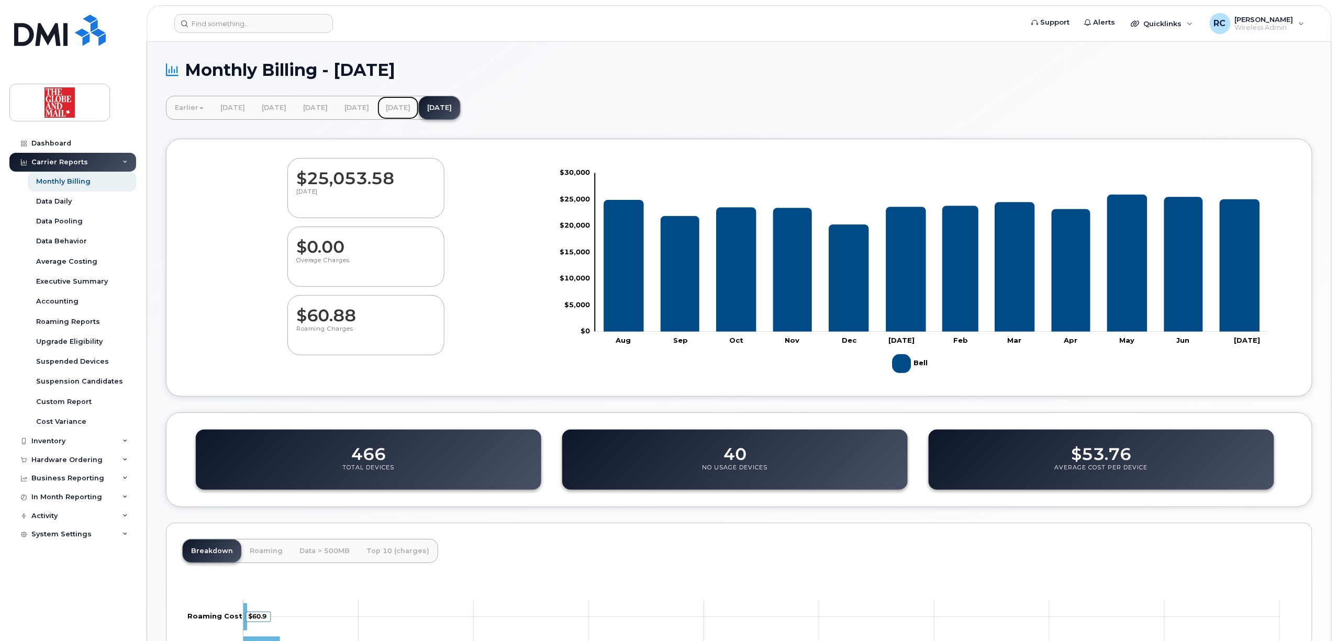
click at [419, 109] on link "[DATE]" at bounding box center [398, 107] width 41 height 23
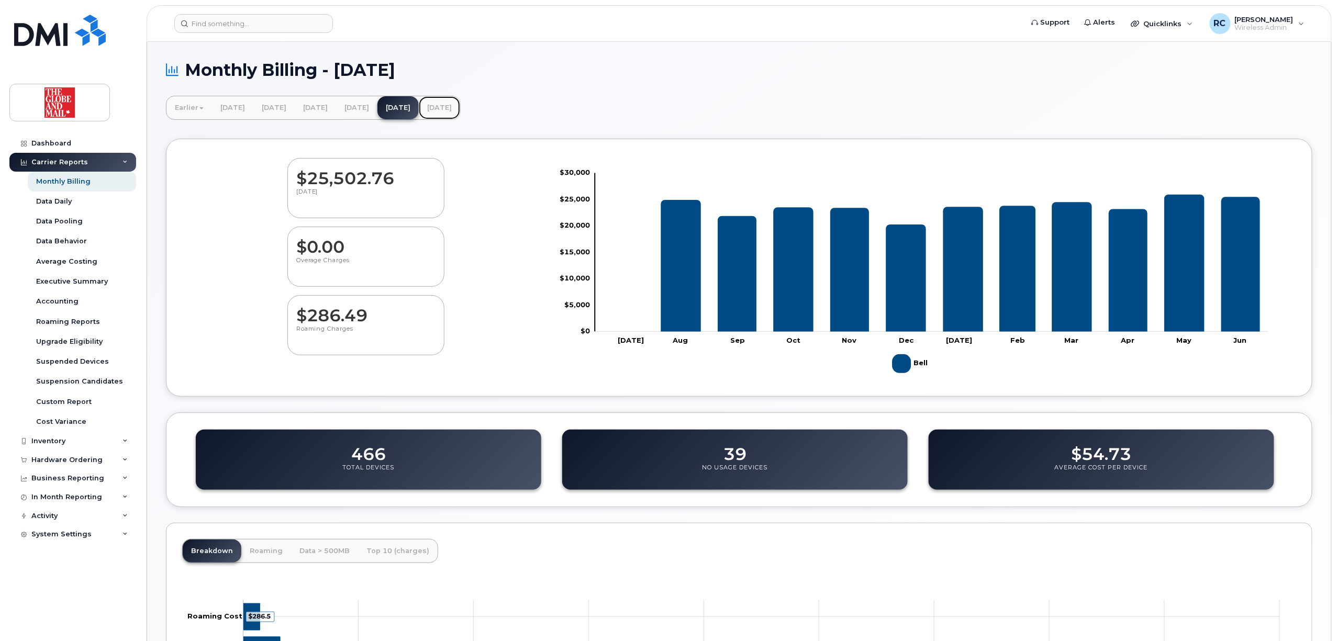
click at [460, 109] on link "July 2025" at bounding box center [439, 107] width 41 height 23
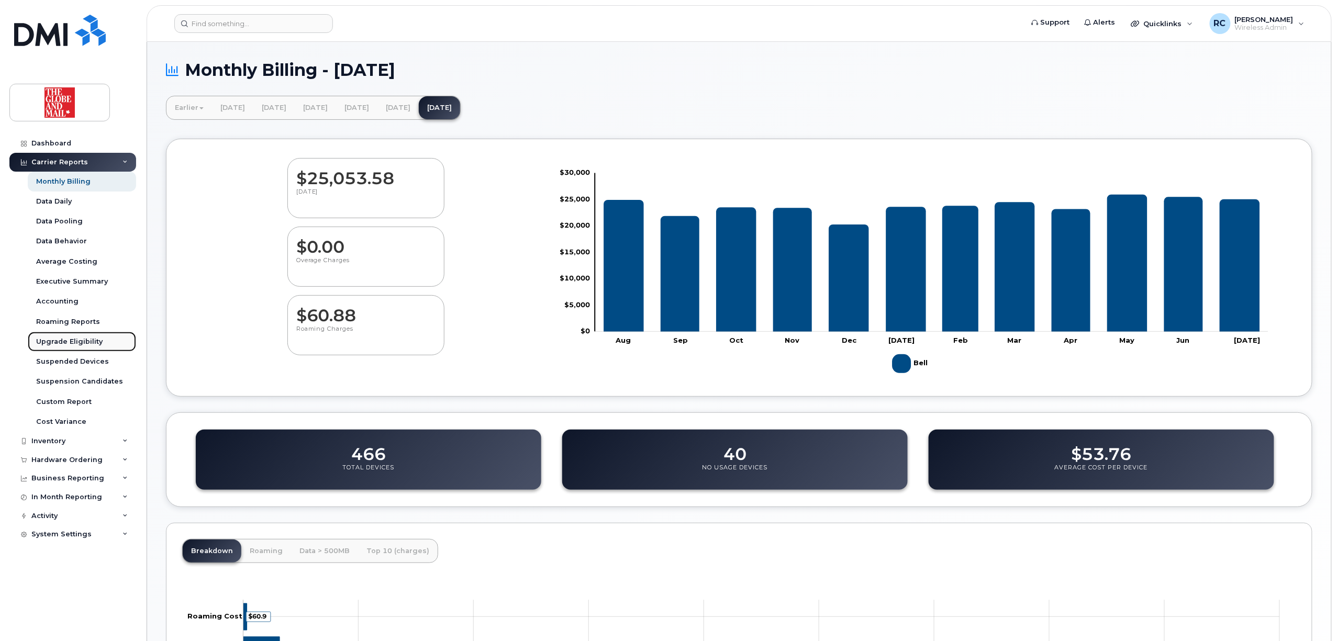
click at [73, 342] on div "Upgrade Eligibility" at bounding box center [69, 341] width 67 height 9
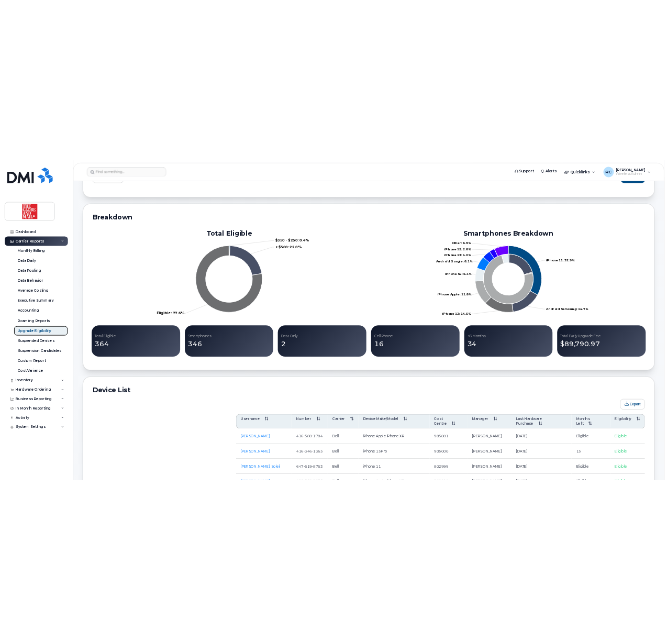
scroll to position [279, 0]
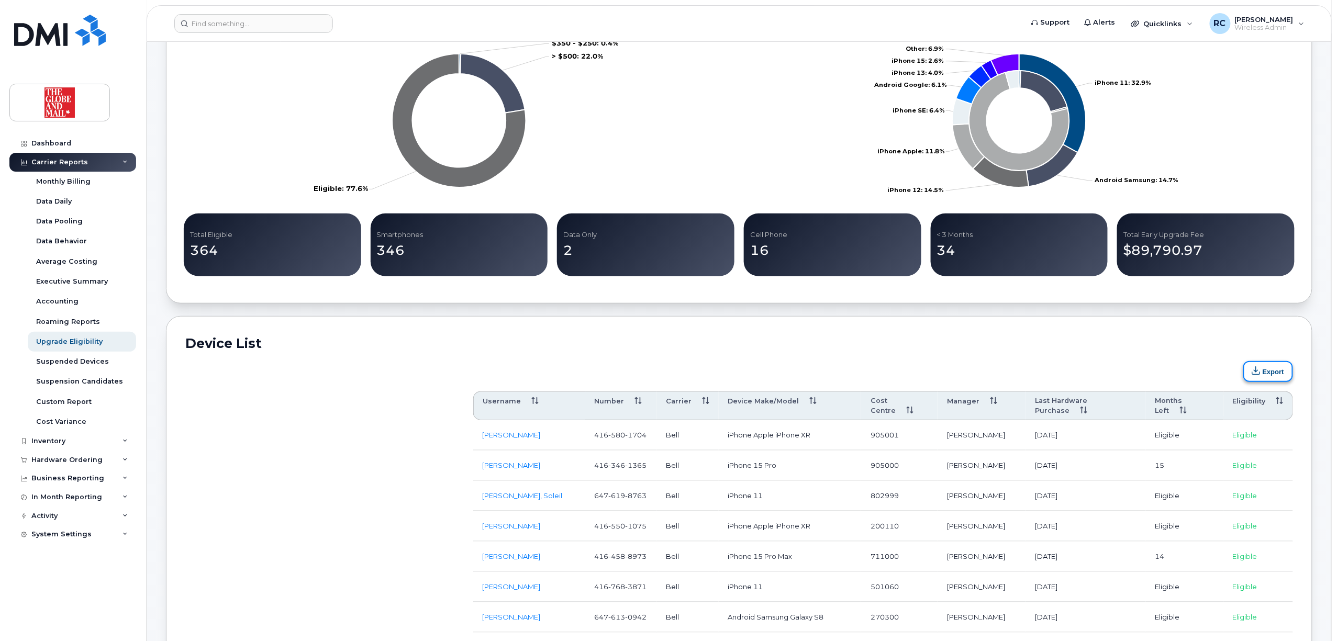
click at [1267, 377] on button "Export" at bounding box center [1269, 371] width 50 height 21
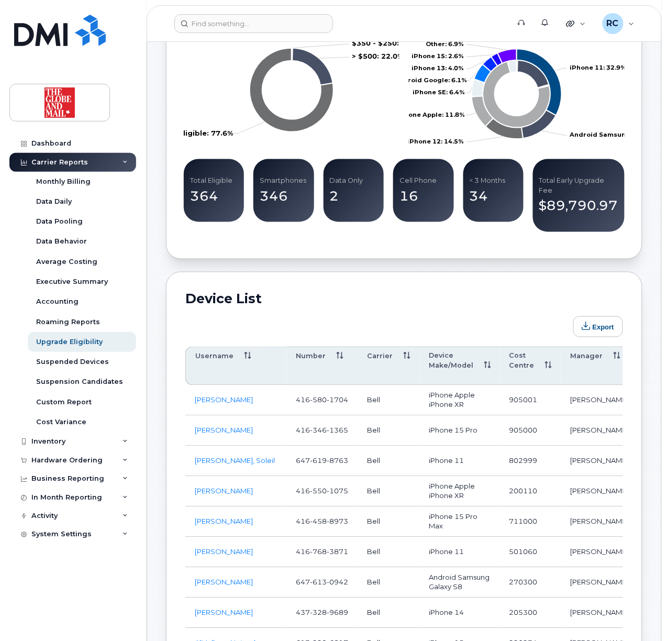
click at [458, 292] on h2 "Device List" at bounding box center [404, 299] width 438 height 16
click at [462, 361] on th "Device Make/Model" at bounding box center [459, 366] width 81 height 39
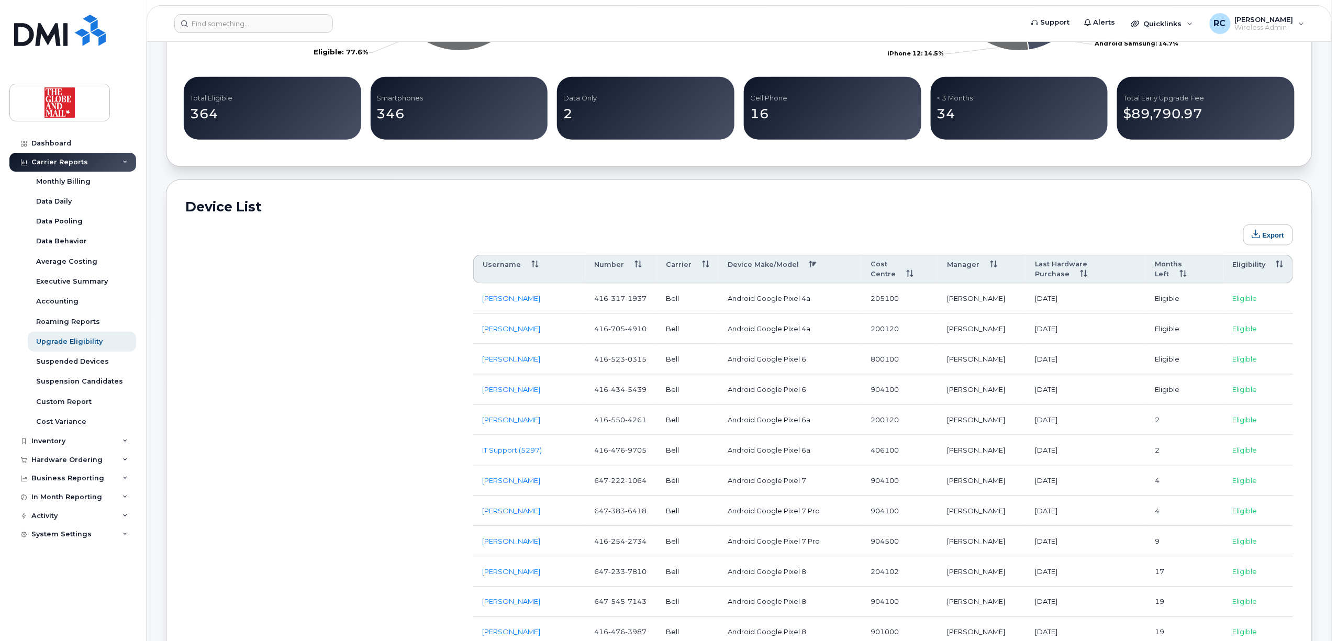
scroll to position [419, 0]
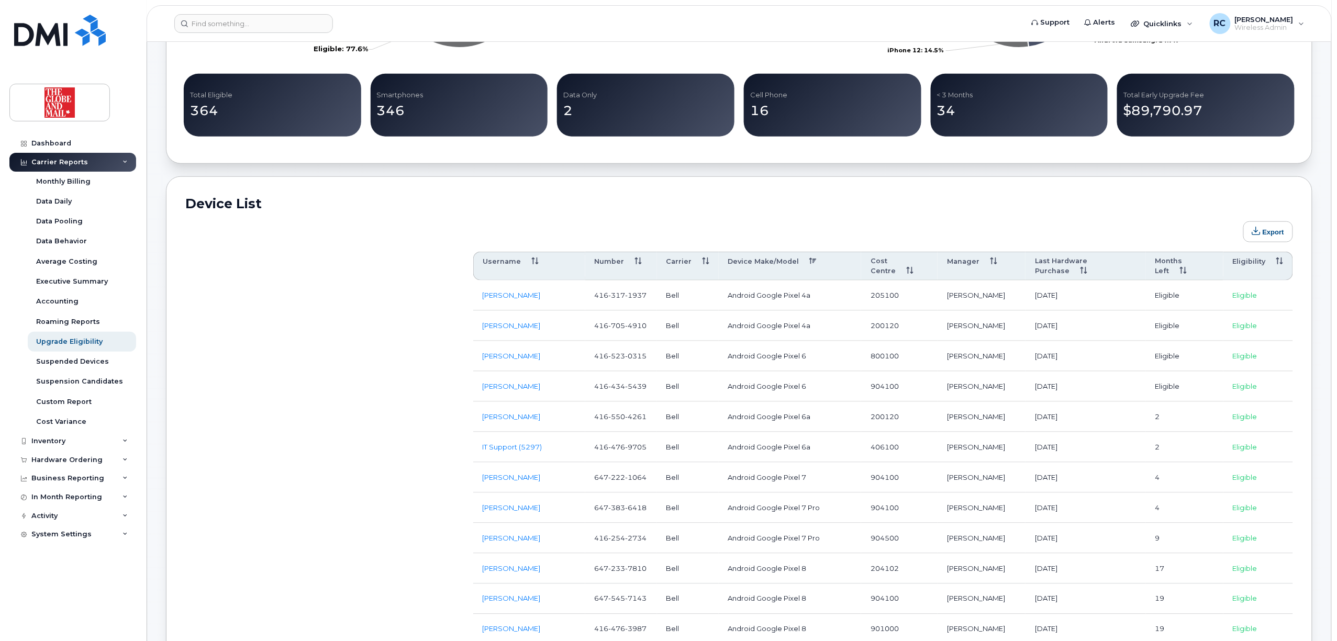
click at [1174, 262] on th "Months Left" at bounding box center [1185, 266] width 78 height 29
click at [1169, 258] on th "Months Left" at bounding box center [1185, 266] width 78 height 29
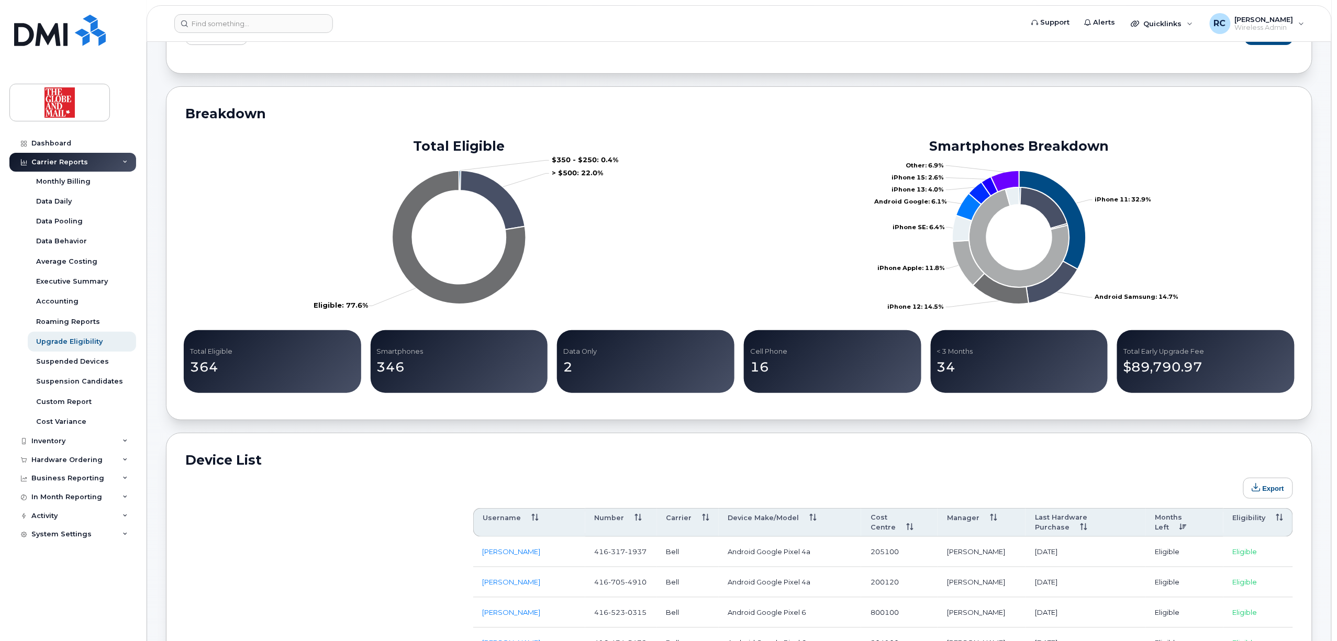
scroll to position [279, 0]
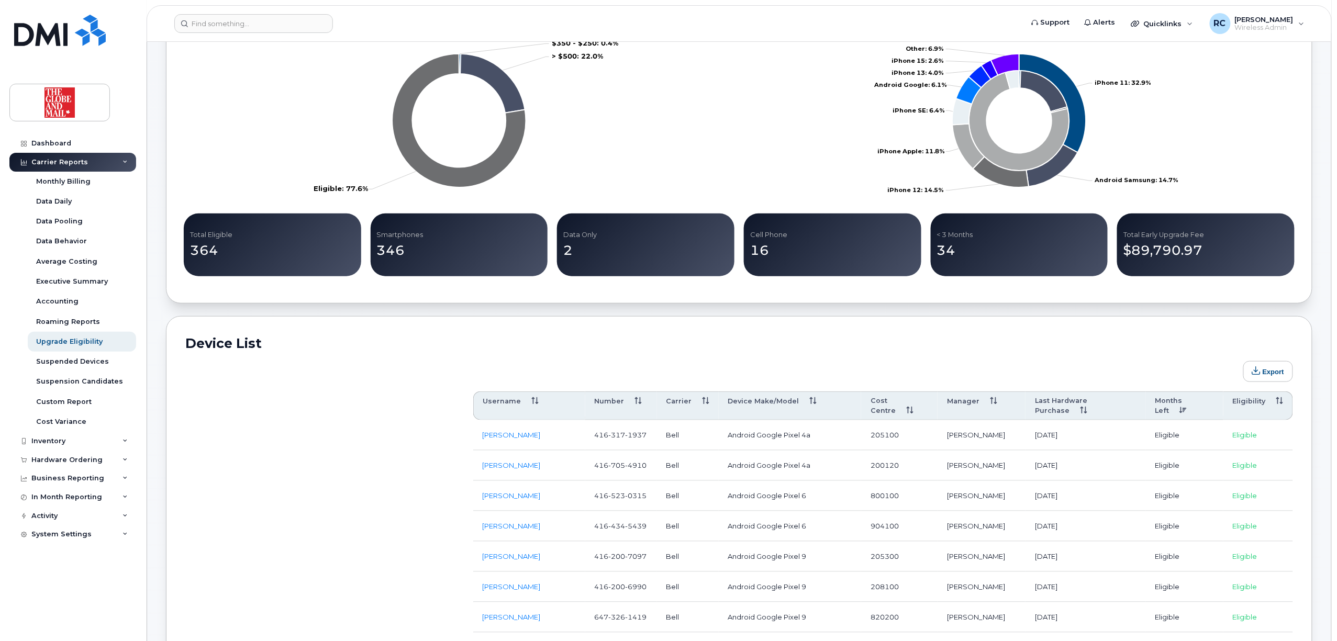
click at [1090, 401] on th "Last Hardware Purchase" at bounding box center [1086, 406] width 120 height 29
click at [1267, 372] on button "Export" at bounding box center [1269, 371] width 50 height 21
click at [1174, 403] on th "Months Left" at bounding box center [1185, 406] width 78 height 29
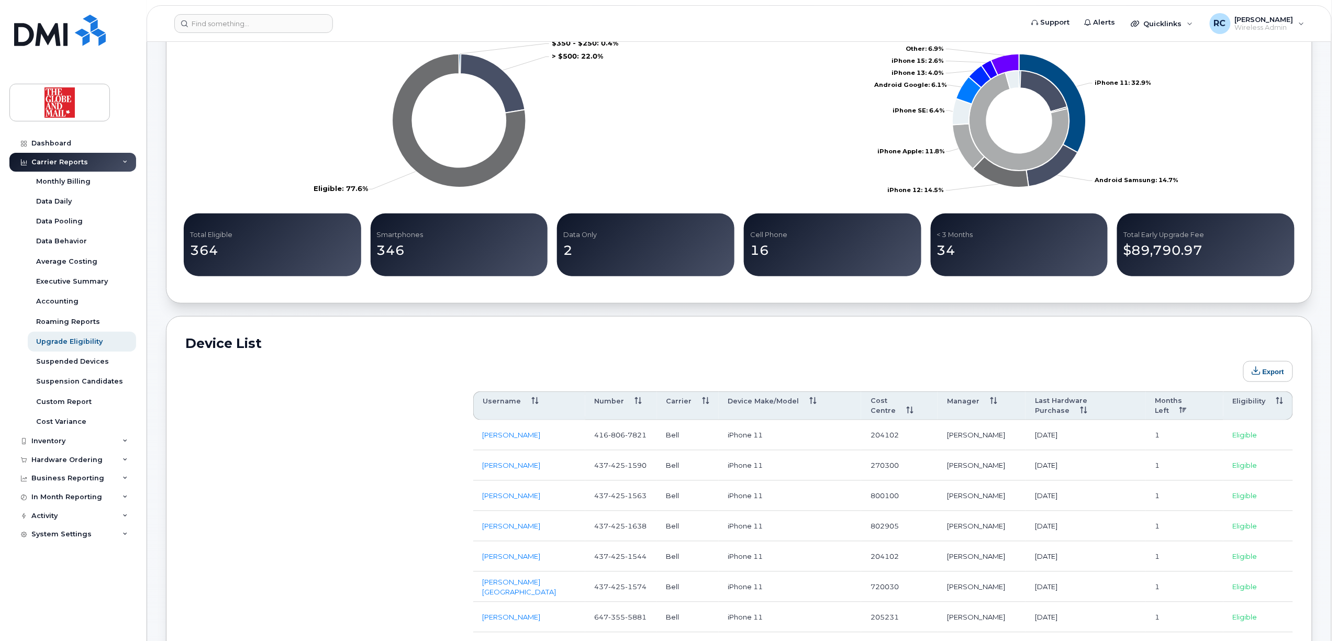
click at [1174, 402] on th "Months Left" at bounding box center [1185, 406] width 78 height 29
click at [1268, 380] on button "Export" at bounding box center [1269, 371] width 50 height 21
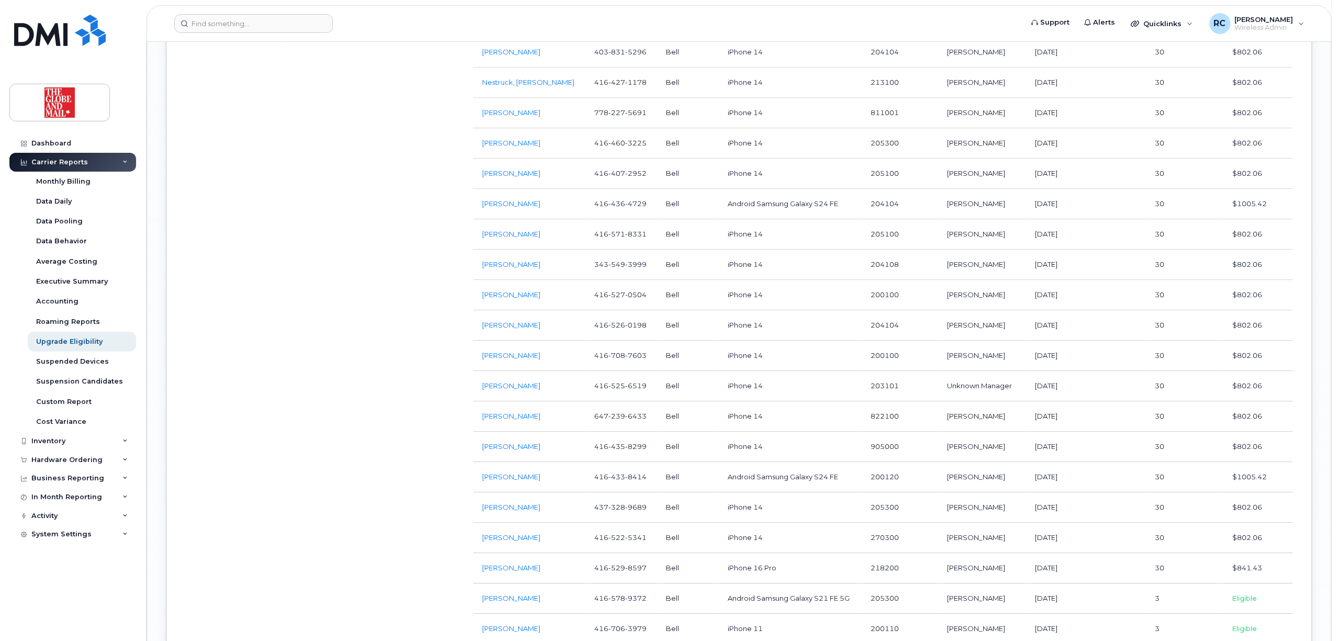
scroll to position [9007, 0]
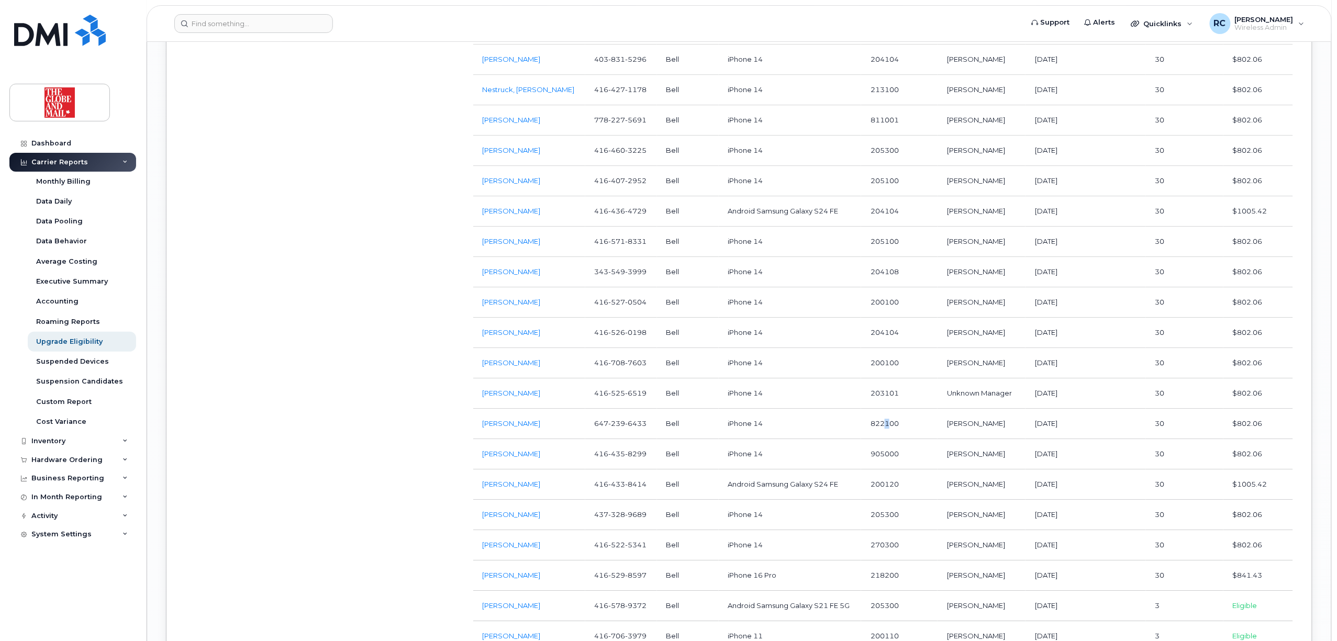
click at [887, 440] on td "822100" at bounding box center [899, 424] width 76 height 30
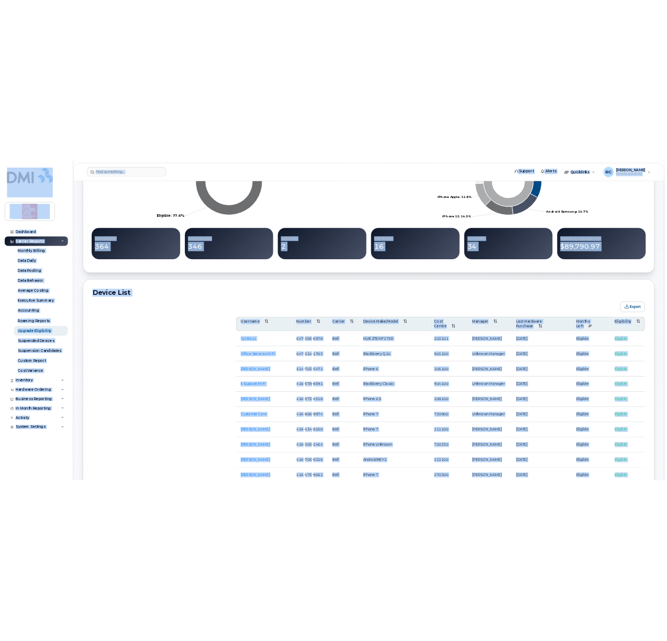
scroll to position [164, 0]
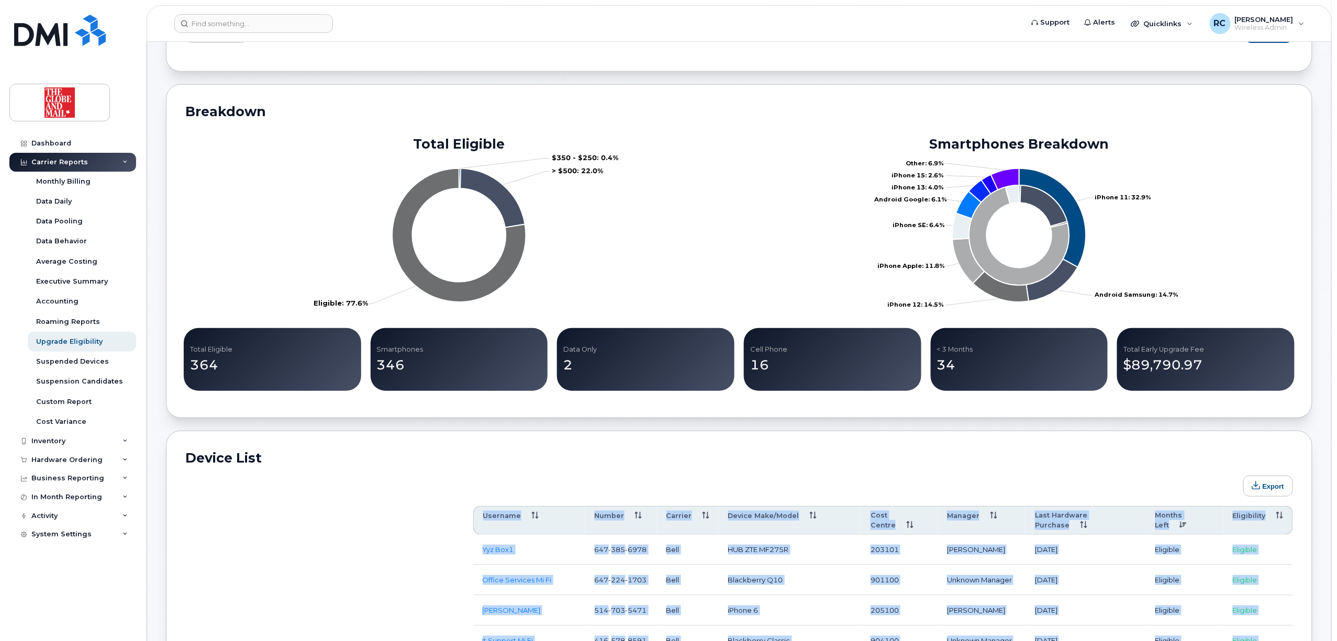
drag, startPoint x: 1280, startPoint y: 205, endPoint x: 488, endPoint y: 514, distance: 849.9
copy table "Username Number Carrier Device Make/Model Cost Centre Manager Last Hardware Pur…"
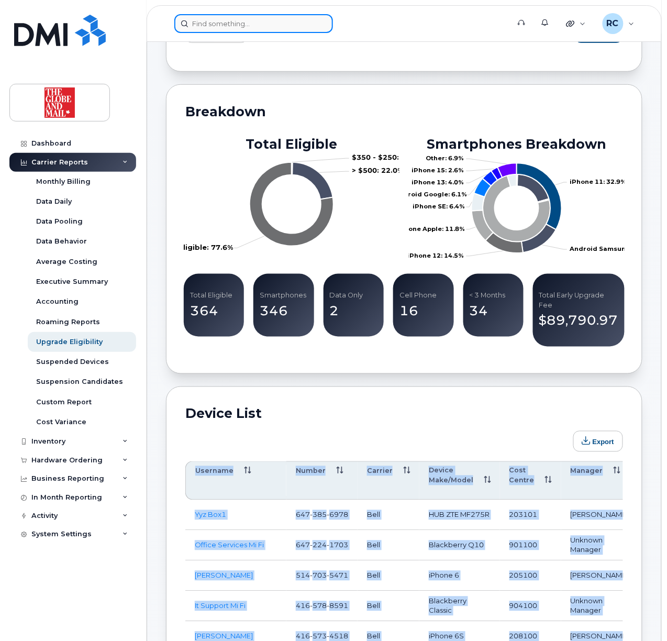
click at [226, 21] on input at bounding box center [253, 23] width 159 height 19
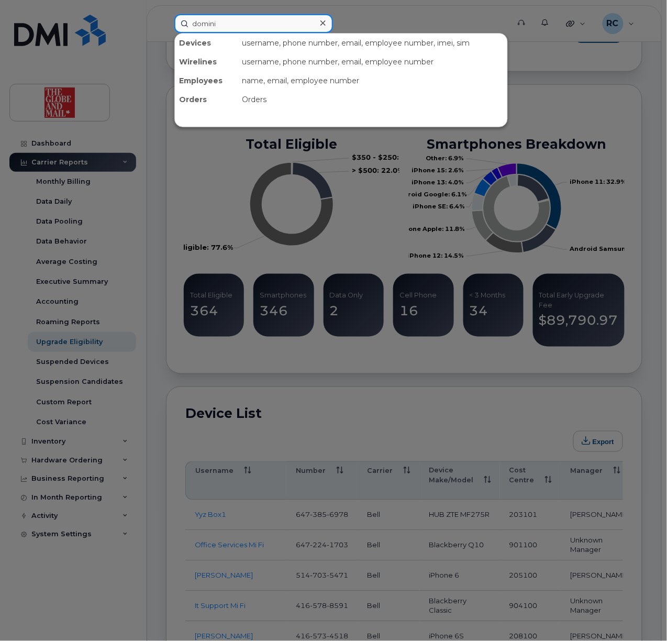
type input "domini"
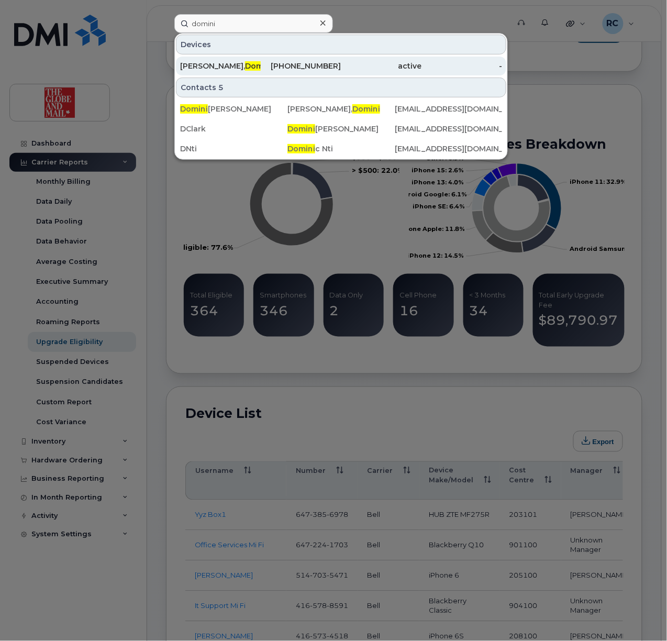
click at [245, 65] on span "Domini" at bounding box center [259, 65] width 28 height 9
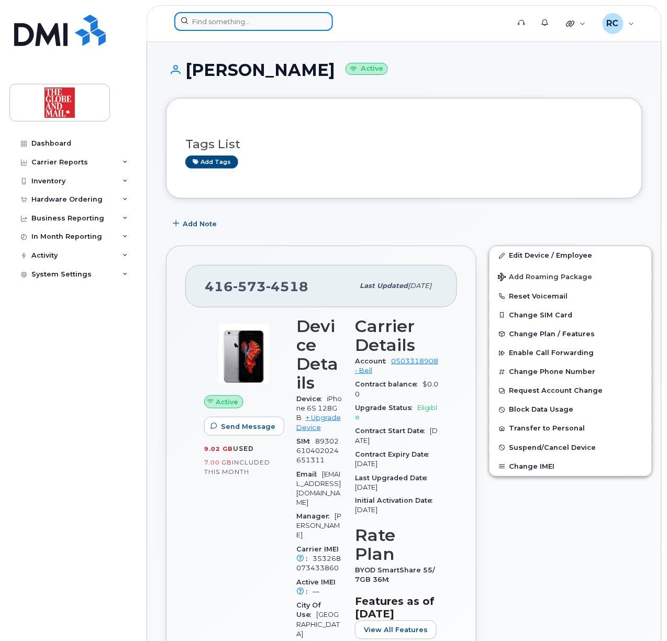
click at [267, 21] on input at bounding box center [253, 21] width 159 height 19
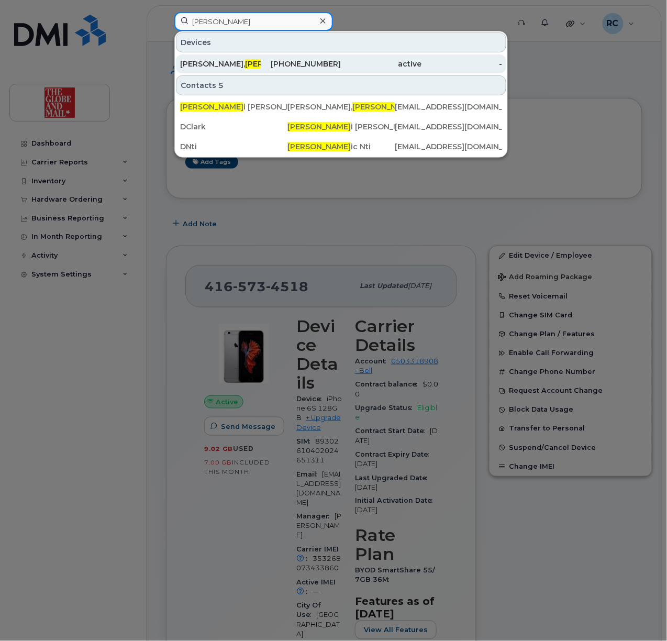
type input "domin"
click at [245, 61] on span "Domin" at bounding box center [276, 63] width 63 height 9
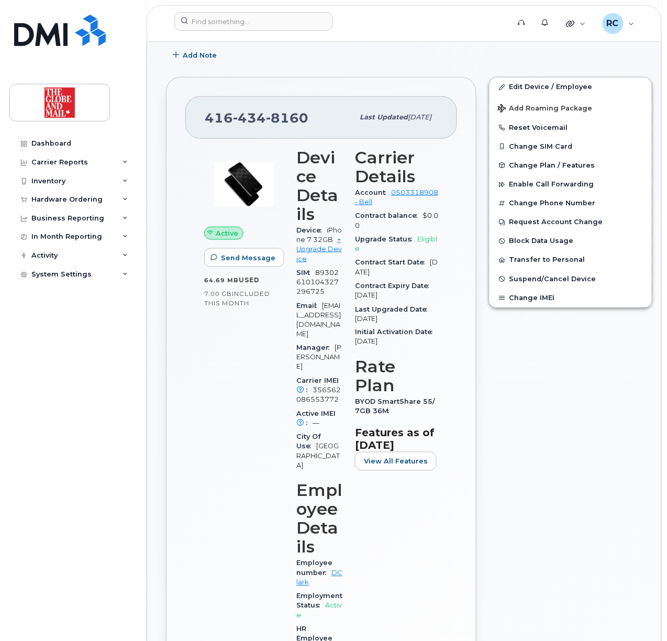
scroll to position [209, 0]
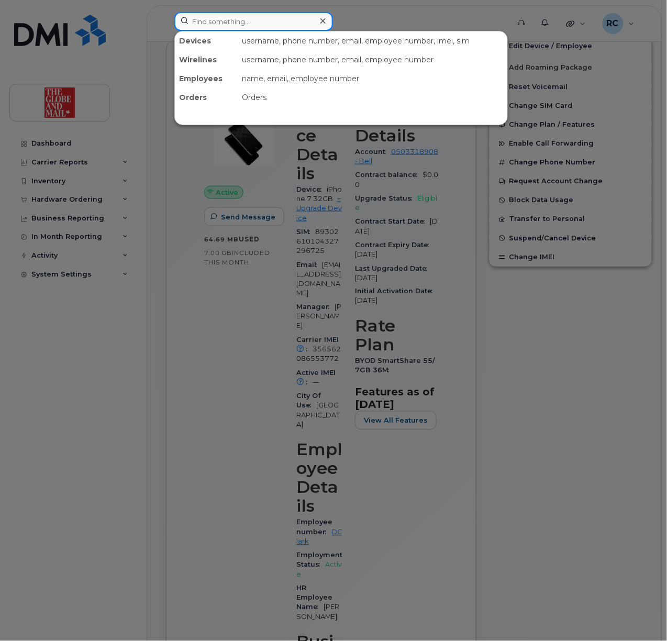
click at [249, 24] on input at bounding box center [253, 21] width 159 height 19
type input "[PERSON_NAME]"
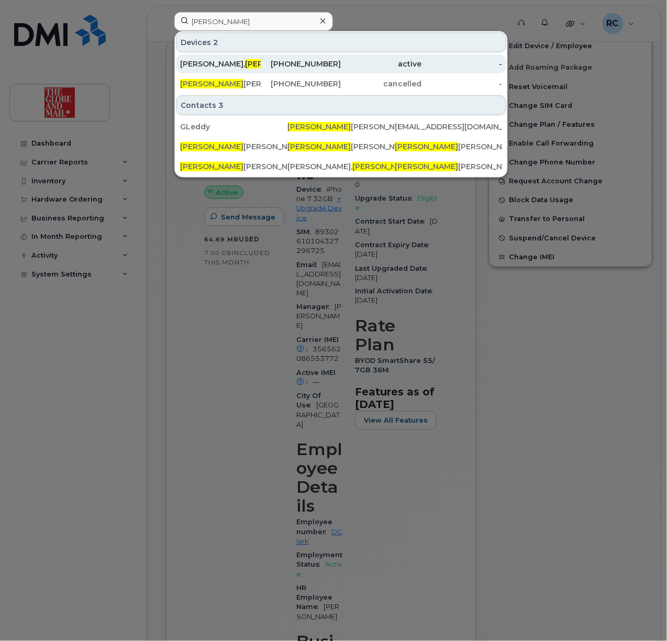
click at [245, 63] on span "[PERSON_NAME]" at bounding box center [276, 63] width 63 height 9
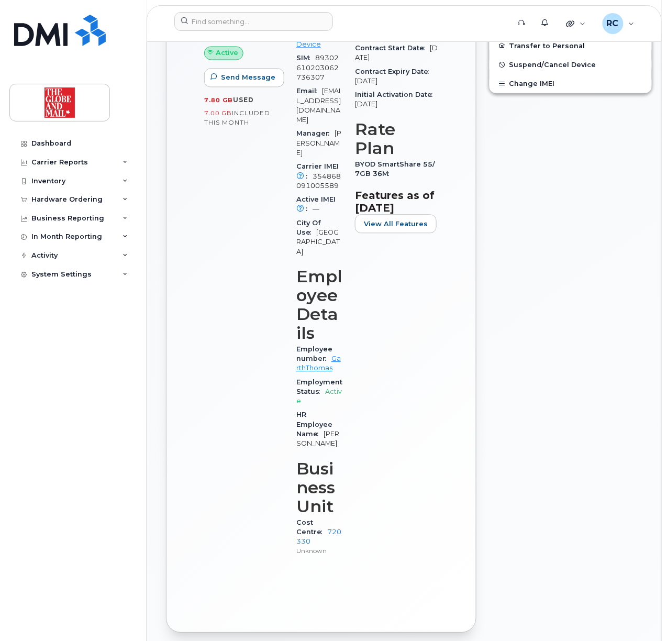
scroll to position [489, 0]
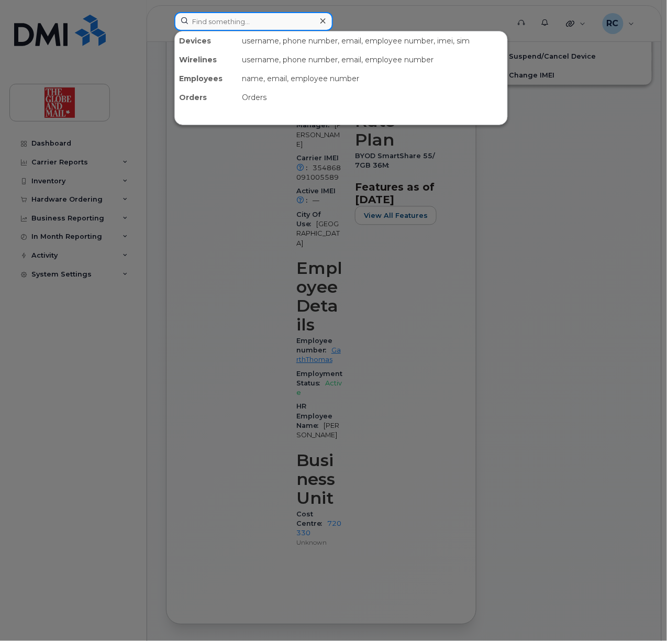
click at [239, 26] on input at bounding box center [253, 21] width 159 height 19
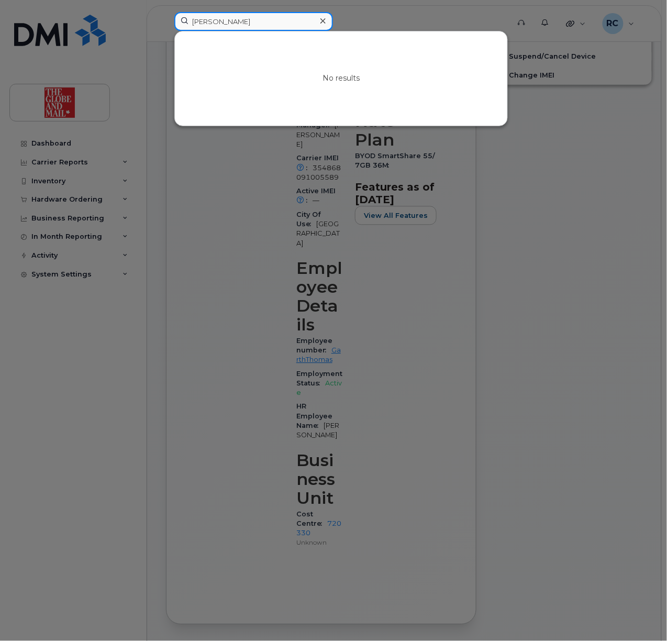
drag, startPoint x: 253, startPoint y: 24, endPoint x: -81, endPoint y: 32, distance: 334.7
click at [0, 32] on html "[PERSON_NAME] No results Support Alerts Quicklinks Suspend / Cancel Device Chan…" at bounding box center [333, 647] width 667 height 2272
type input "wheeler"
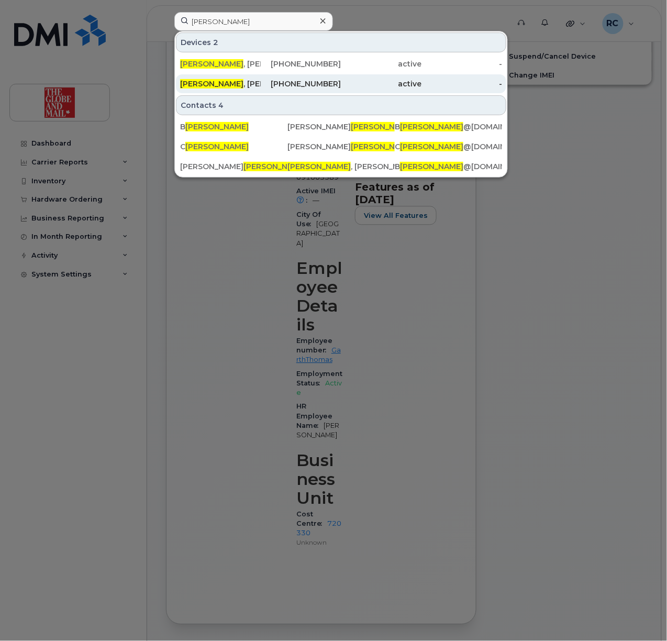
drag, startPoint x: 203, startPoint y: 80, endPoint x: 203, endPoint y: 88, distance: 8.4
click at [202, 80] on div "Wheeler , Brad" at bounding box center [220, 84] width 81 height 10
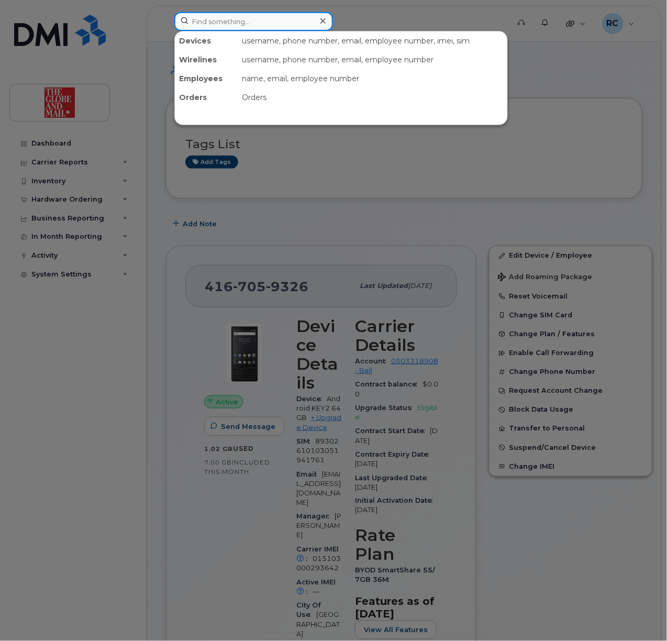
click at [259, 17] on input at bounding box center [253, 21] width 159 height 19
type input "kira"
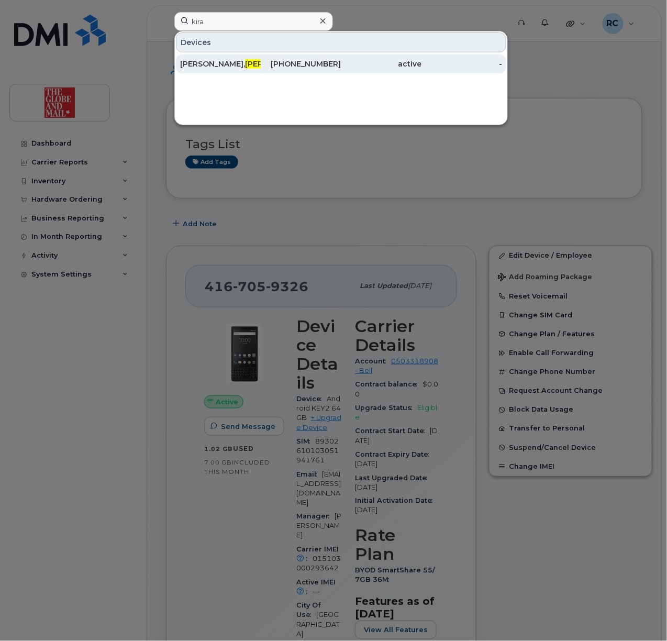
click at [203, 61] on div "Rana, Kira n" at bounding box center [220, 64] width 81 height 10
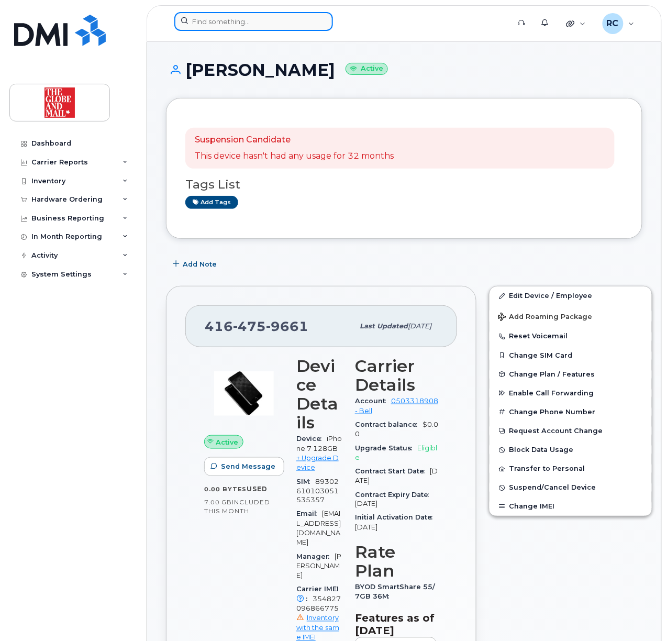
click at [208, 21] on input at bounding box center [253, 21] width 159 height 19
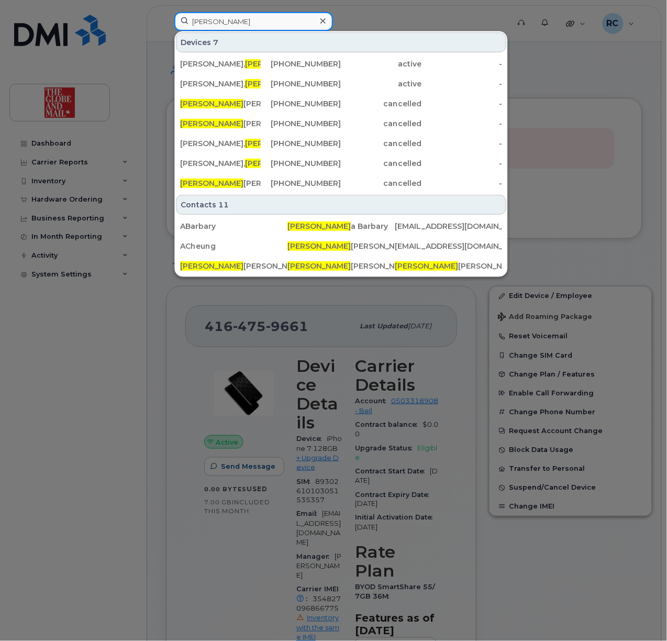
type input "[PERSON_NAME]"
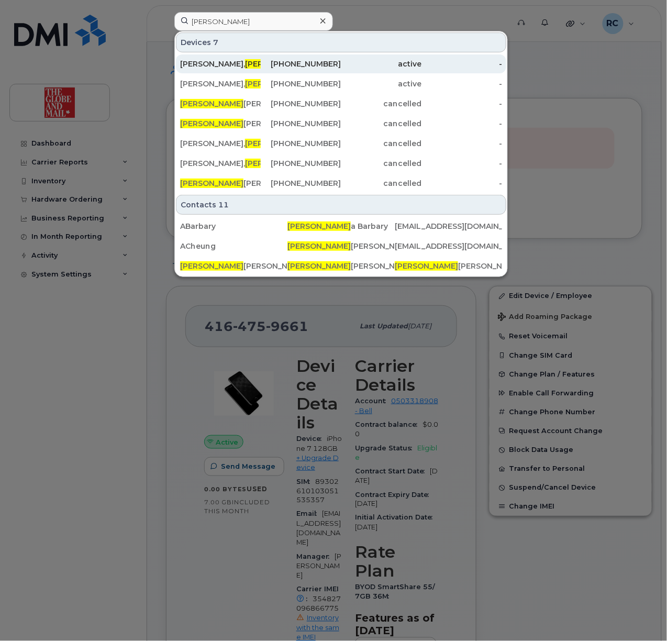
click at [227, 67] on div "[PERSON_NAME]" at bounding box center [220, 64] width 81 height 10
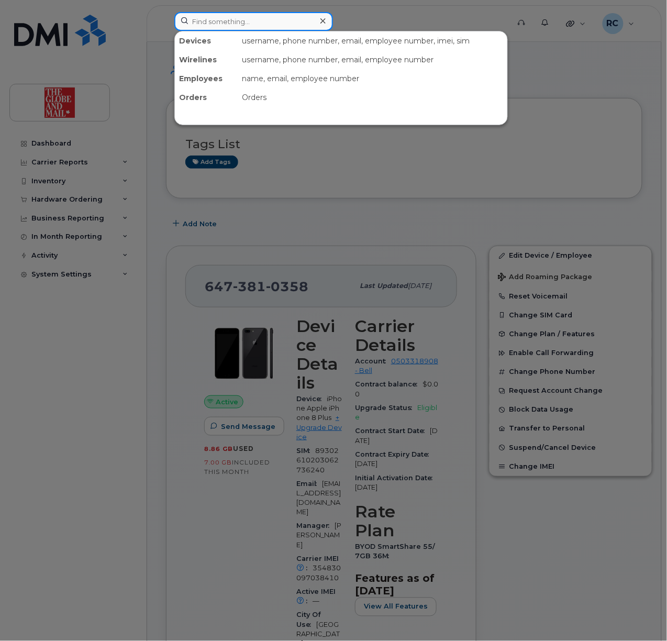
click at [234, 15] on input at bounding box center [253, 21] width 159 height 19
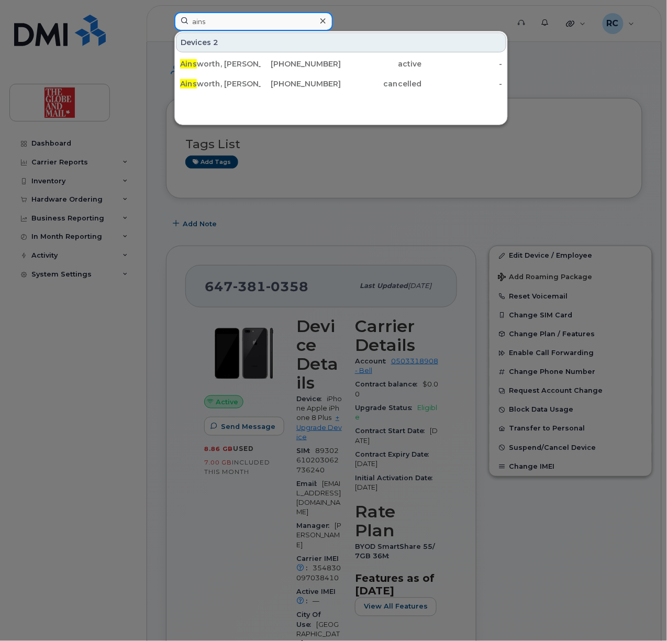
type input "ains"
drag, startPoint x: 545, startPoint y: 219, endPoint x: 525, endPoint y: 172, distance: 51.4
click at [544, 221] on div at bounding box center [333, 320] width 667 height 641
click at [212, 23] on input "ains" at bounding box center [253, 21] width 159 height 19
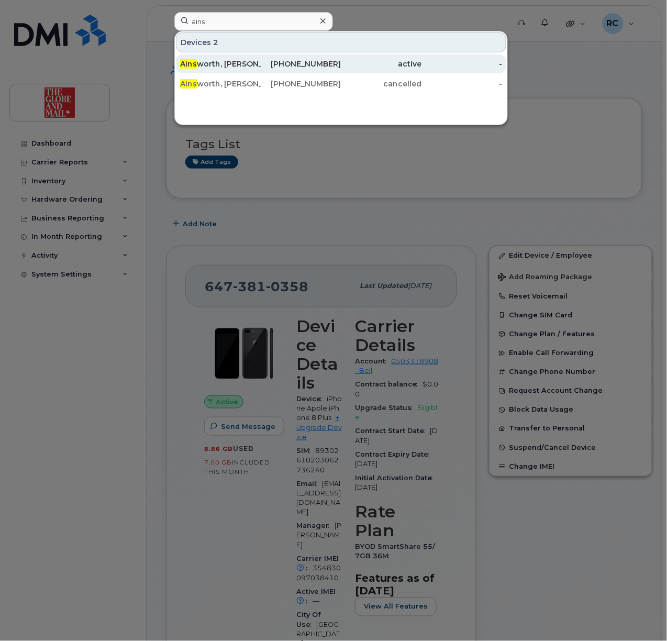
click at [220, 63] on div "Ains worth, Jason" at bounding box center [220, 64] width 81 height 10
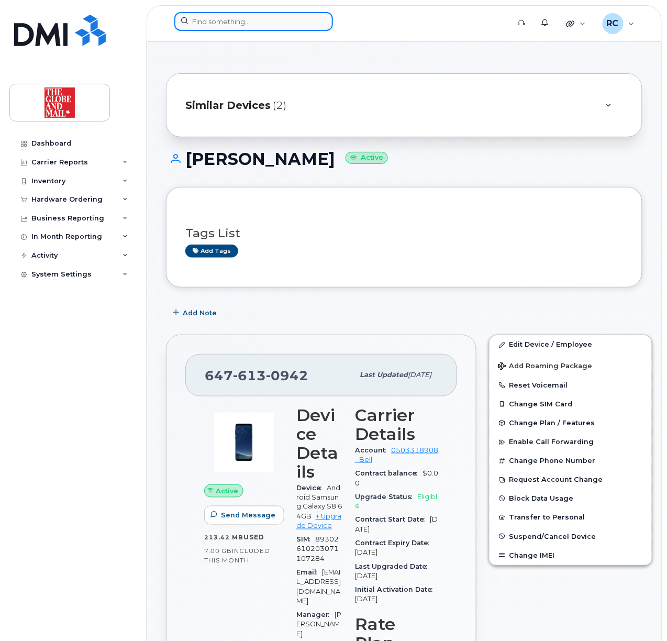
click at [264, 21] on input at bounding box center [253, 21] width 159 height 19
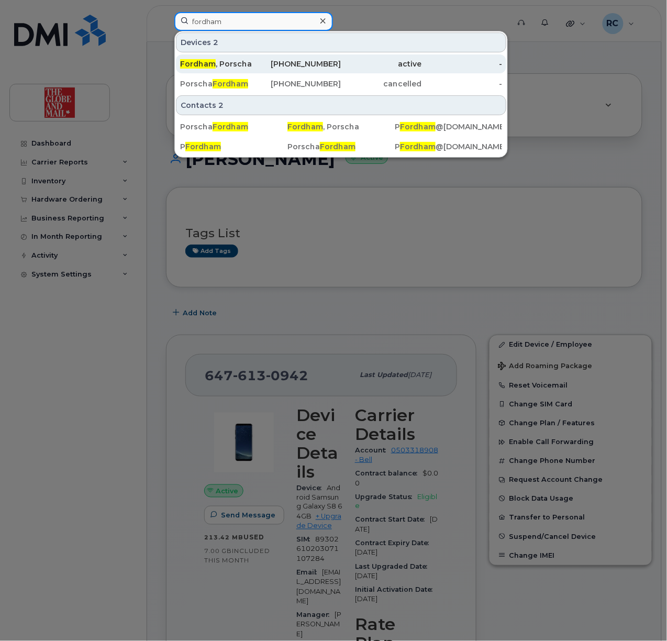
type input "fordham"
click at [274, 61] on div "416-986-9897" at bounding box center [301, 64] width 81 height 10
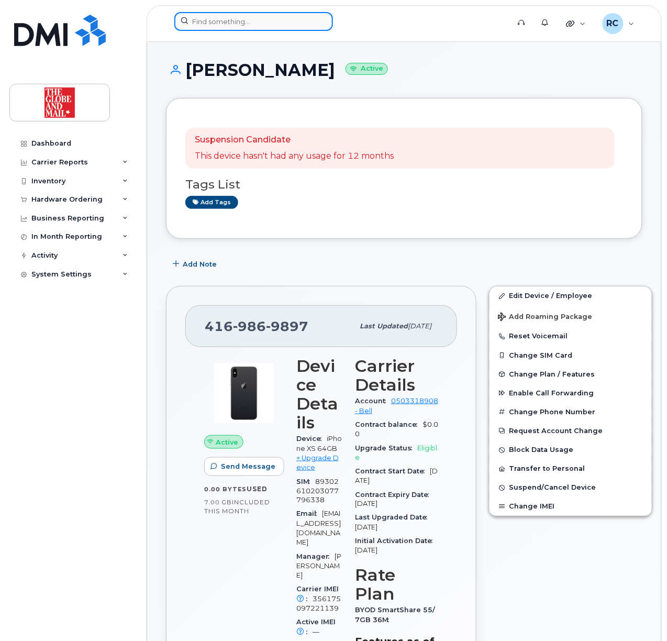
click at [241, 30] on input at bounding box center [253, 21] width 159 height 19
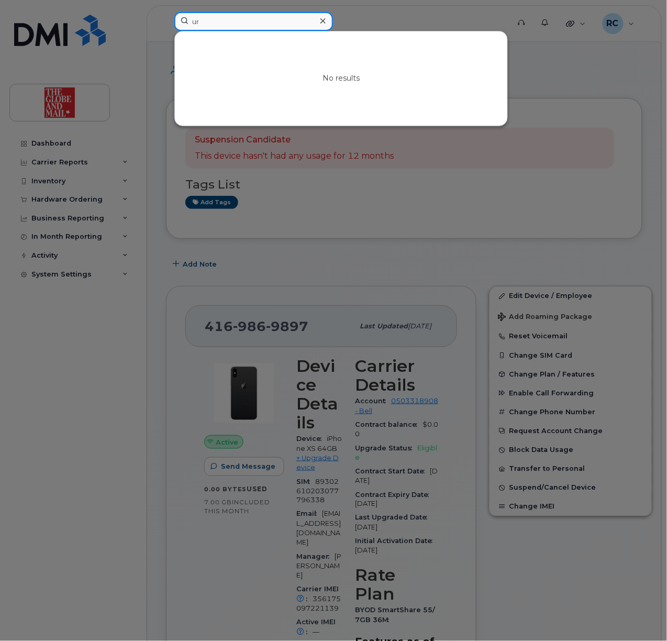
type input "u"
click at [265, 15] on input at bounding box center [253, 21] width 159 height 19
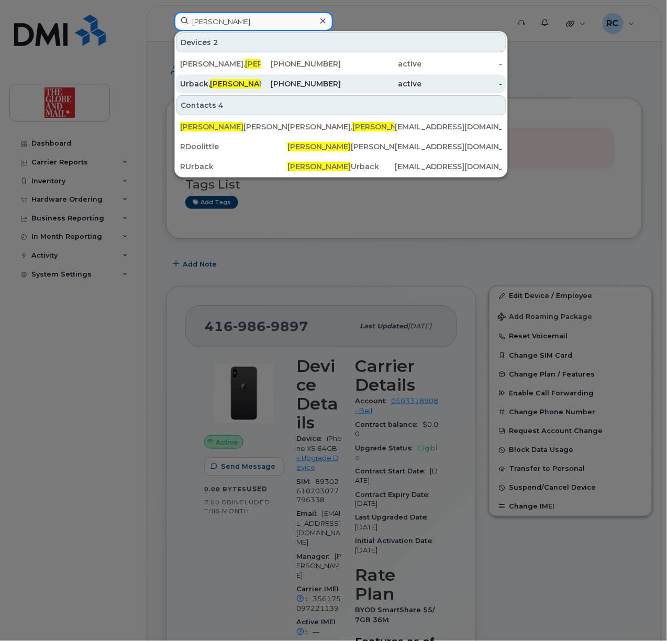
type input "[PERSON_NAME]"
click at [273, 88] on div "[PHONE_NUMBER]" at bounding box center [301, 84] width 81 height 10
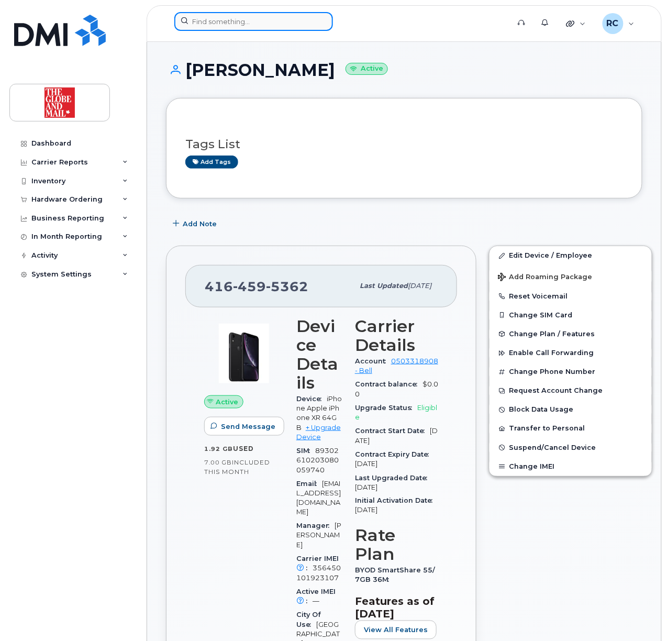
click at [231, 25] on input at bounding box center [253, 21] width 159 height 19
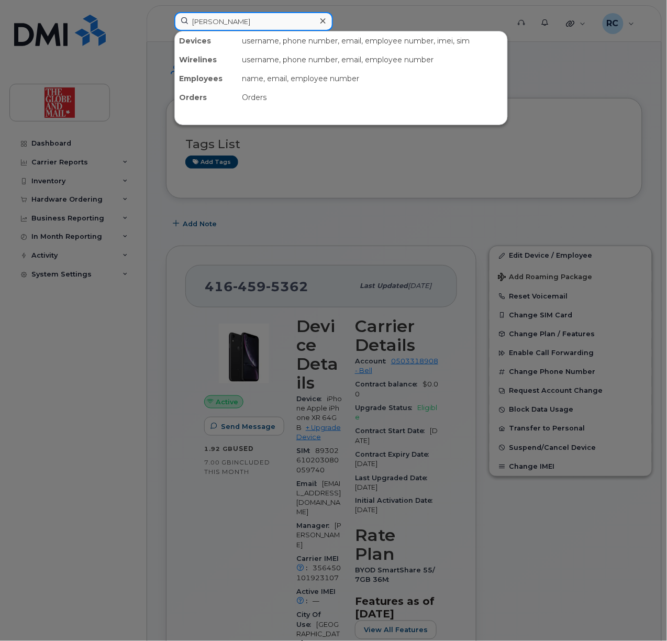
type input "[PERSON_NAME]"
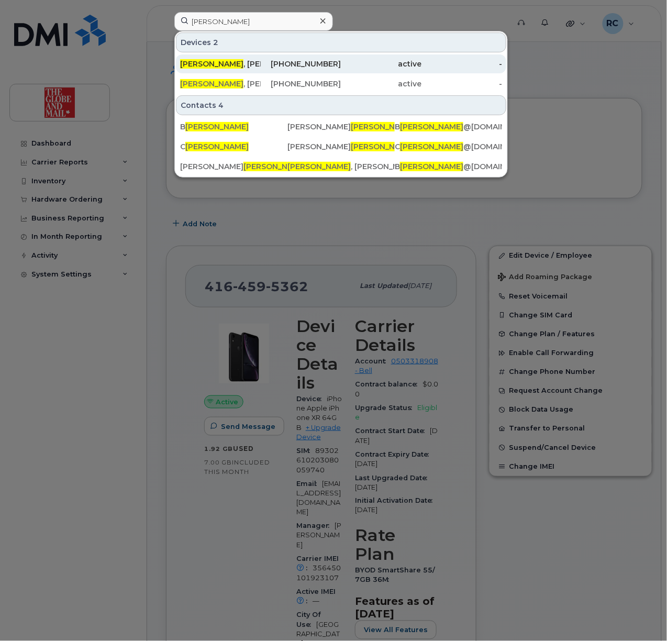
click at [233, 65] on div "[PERSON_NAME]" at bounding box center [220, 64] width 81 height 10
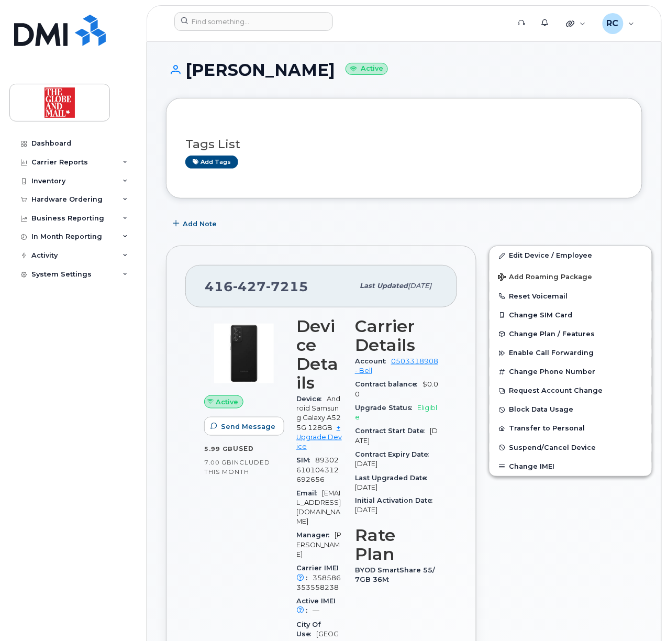
scroll to position [209, 0]
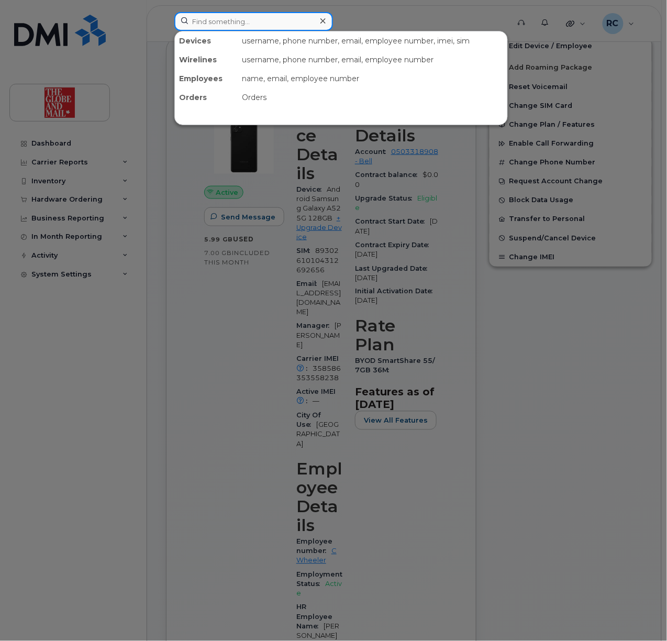
click at [264, 21] on input at bounding box center [253, 21] width 159 height 19
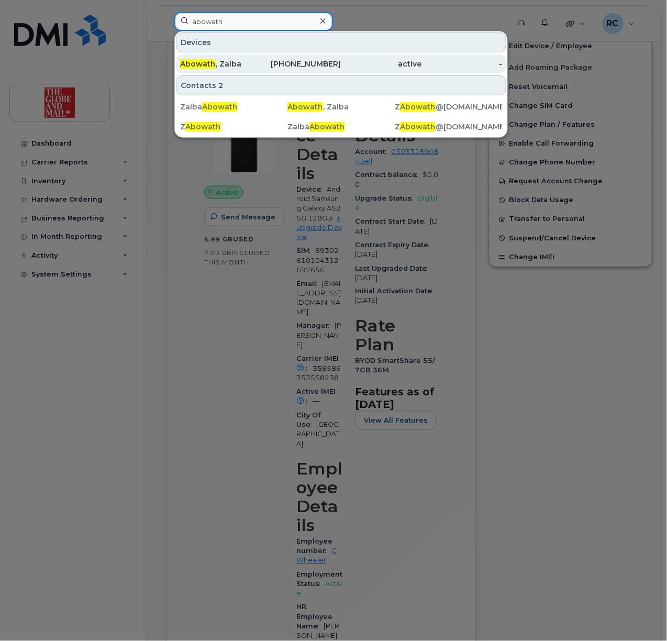
type input "abowath"
click at [300, 62] on div "416-580-1704" at bounding box center [301, 64] width 81 height 10
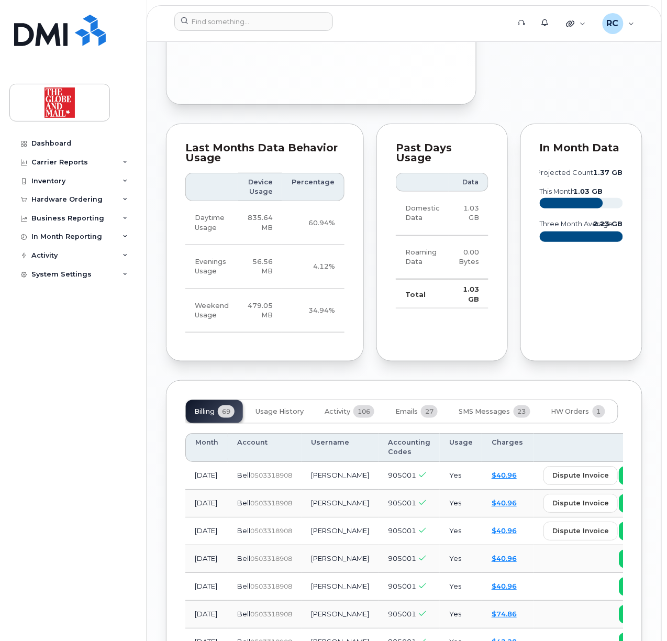
scroll to position [977, 0]
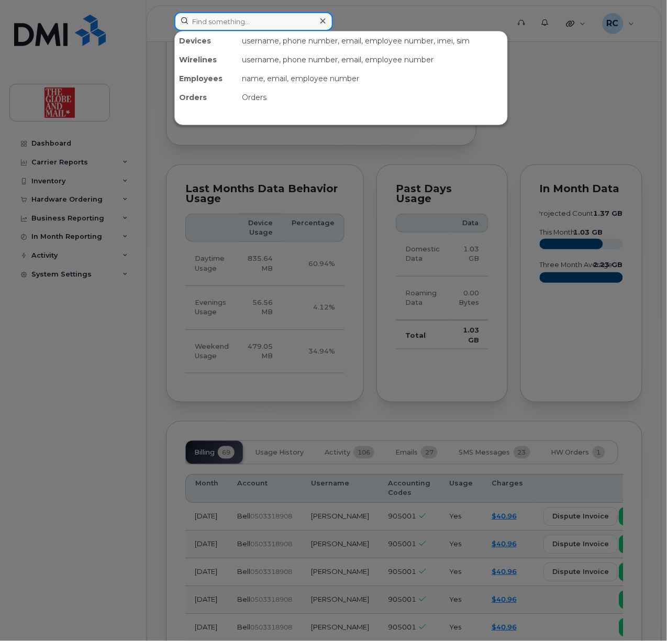
click at [239, 20] on input at bounding box center [253, 21] width 159 height 19
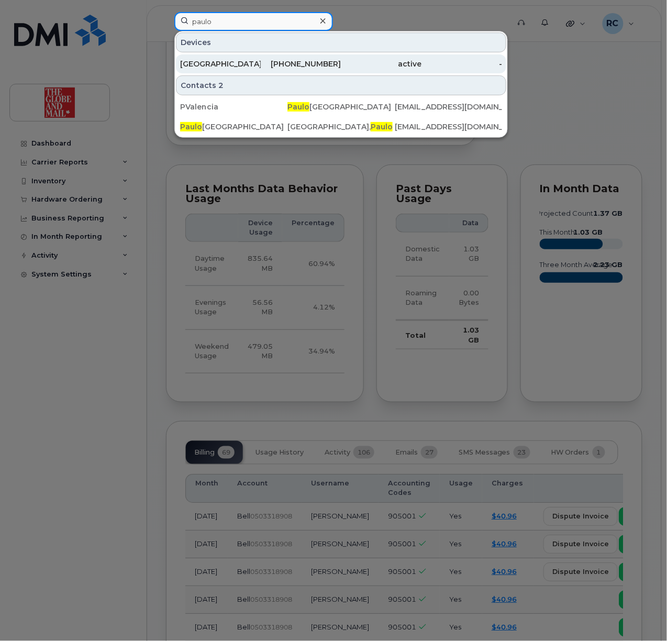
type input "paulo"
click at [292, 62] on div "[PHONE_NUMBER]" at bounding box center [301, 64] width 81 height 10
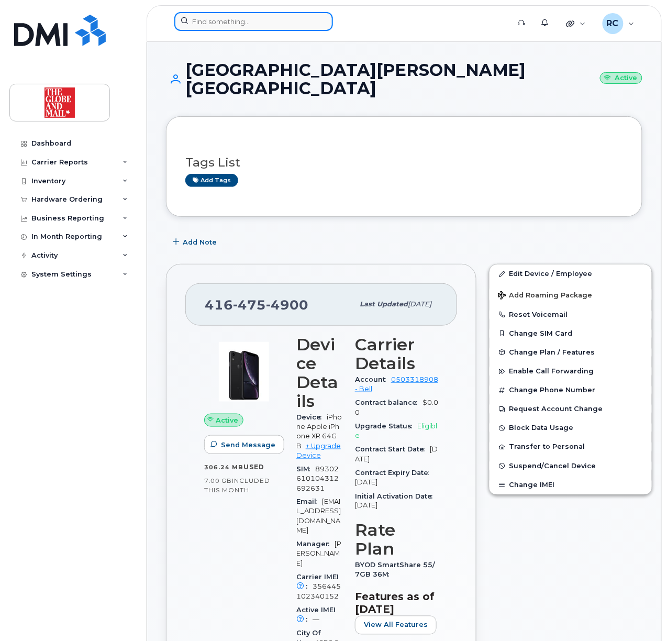
click at [223, 23] on input at bounding box center [253, 21] width 159 height 19
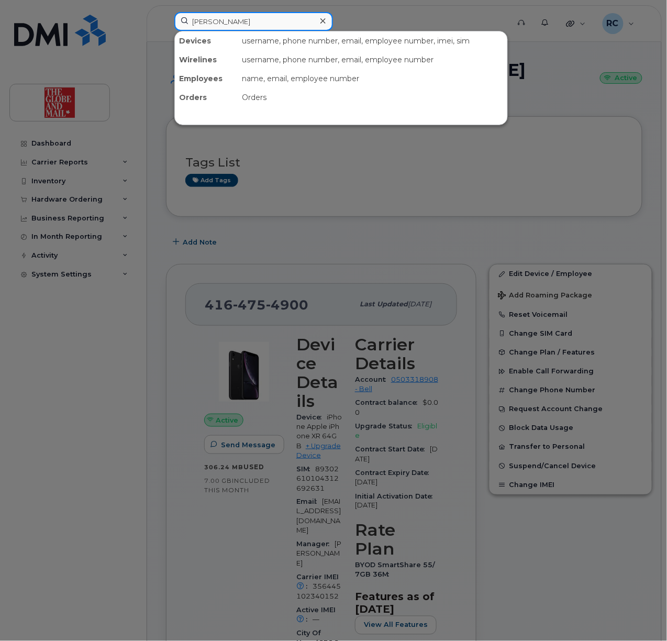
type input "jenna"
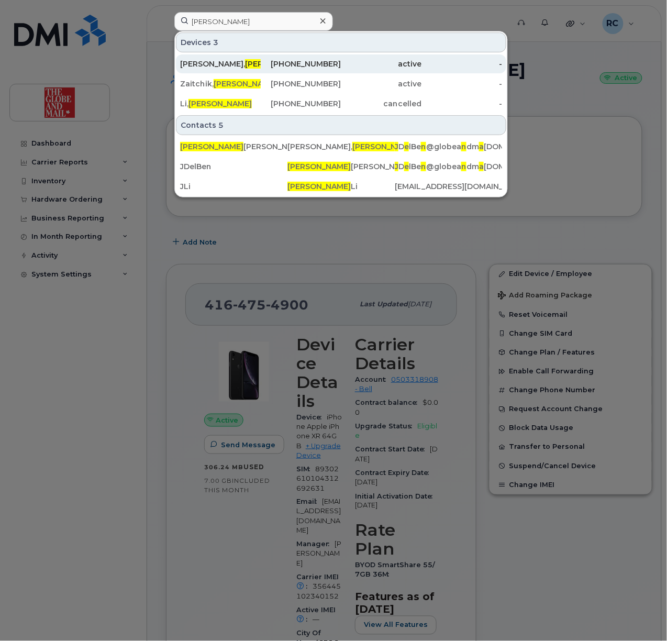
click at [203, 62] on div "Del Ben, Jenna" at bounding box center [220, 64] width 81 height 10
